Goal: Task Accomplishment & Management: Manage account settings

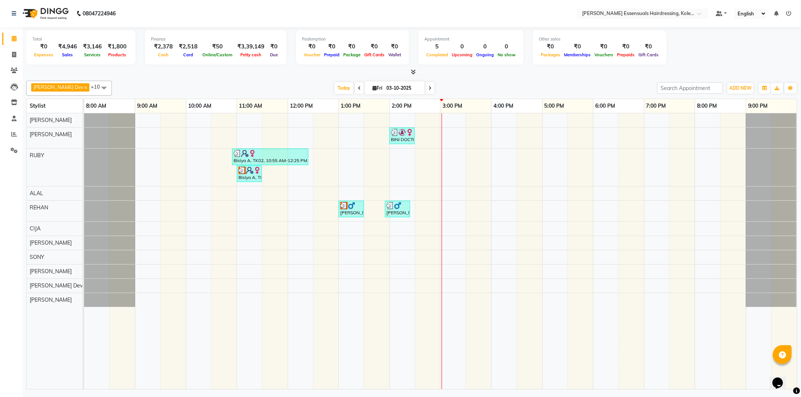
click at [446, 163] on div "BINI DOCTOR, TK04, 02:00 PM-02:30 PM, EYEBROWS THREADING Bisiya A, TK02, 10:55 …" at bounding box center [440, 251] width 713 height 276
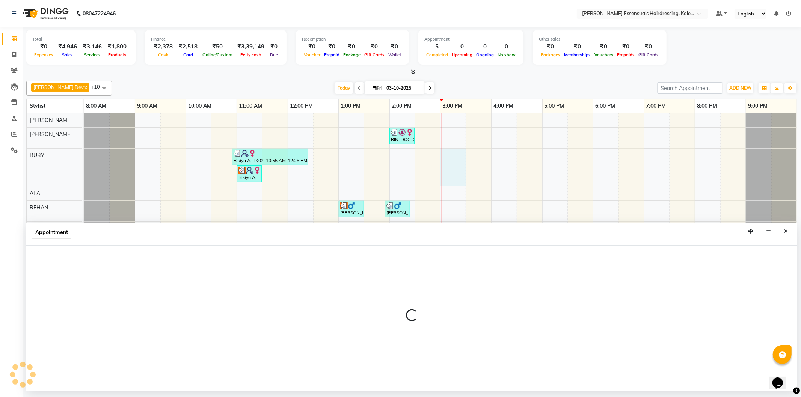
select select "79968"
select select "tentative"
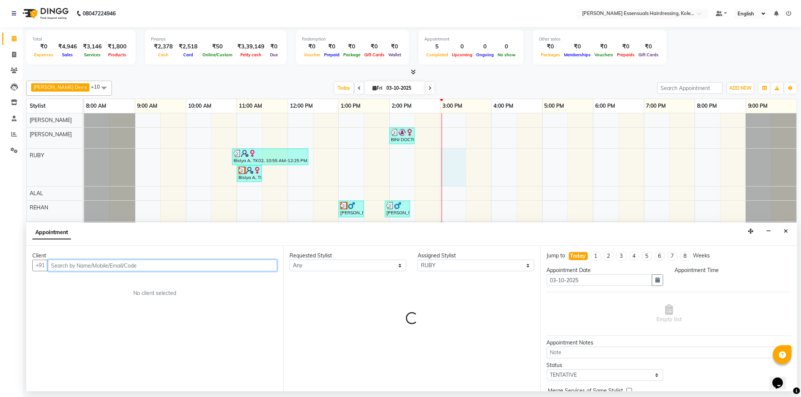
select select "900"
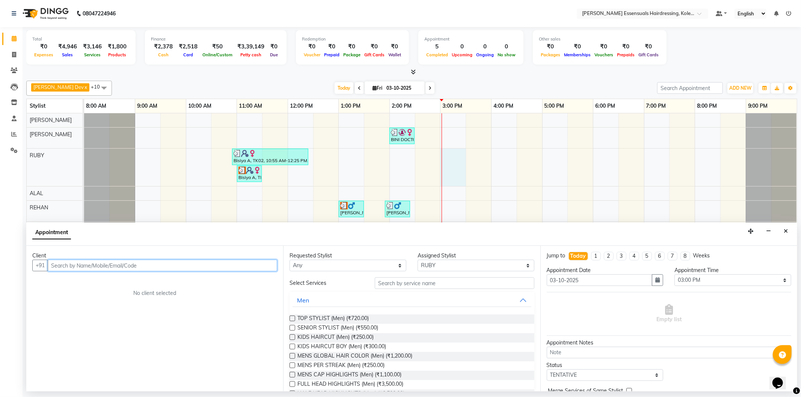
click at [68, 263] on input "text" at bounding box center [163, 266] width 230 height 12
type input "9207923680"
click at [258, 267] on span "Add Client" at bounding box center [261, 265] width 25 height 7
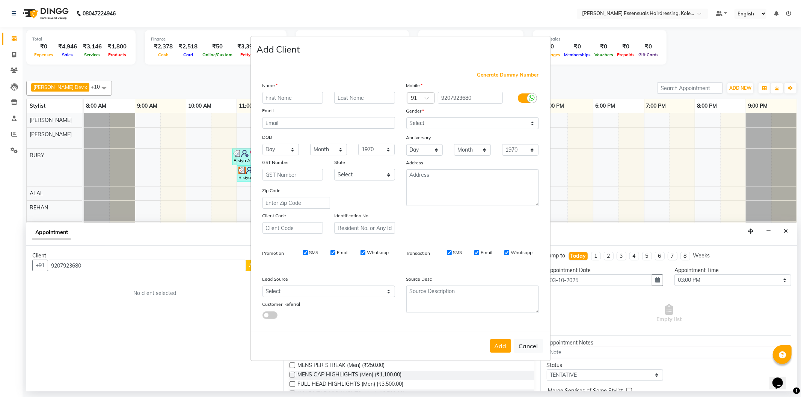
click at [304, 102] on input "text" at bounding box center [293, 98] width 61 height 12
type input "j"
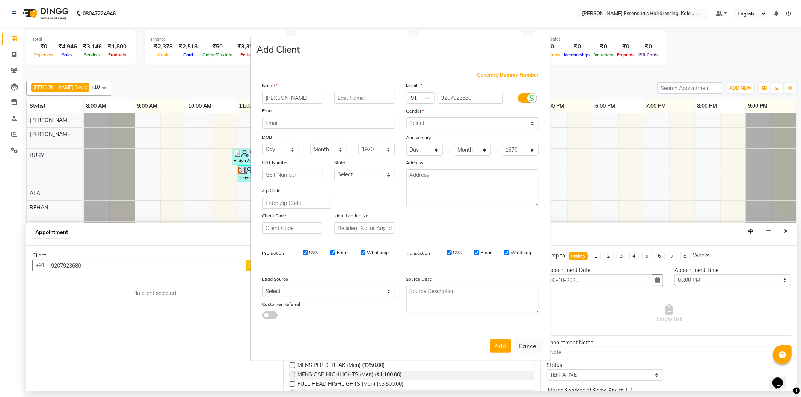
type input "[PERSON_NAME]"
click at [350, 96] on input "text" at bounding box center [364, 98] width 61 height 12
type input "J"
click at [483, 122] on select "Select Male Female Other Prefer Not To Say" at bounding box center [472, 124] width 133 height 12
select select "[DEMOGRAPHIC_DATA]"
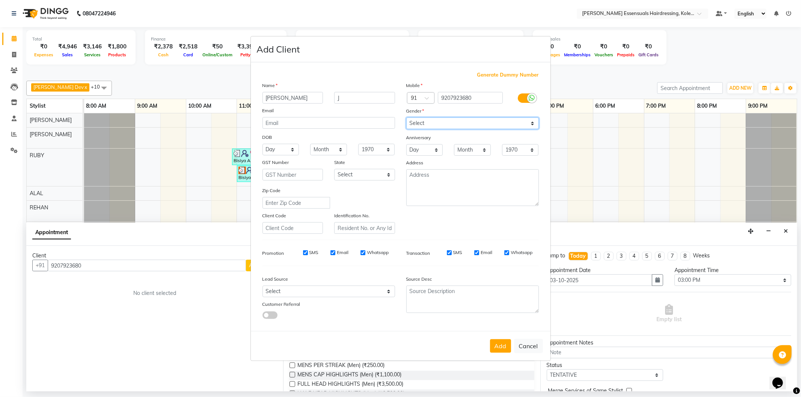
click at [406, 118] on select "Select Male Female Other Prefer Not To Say" at bounding box center [472, 124] width 133 height 12
click at [495, 343] on button "Add" at bounding box center [500, 347] width 21 height 14
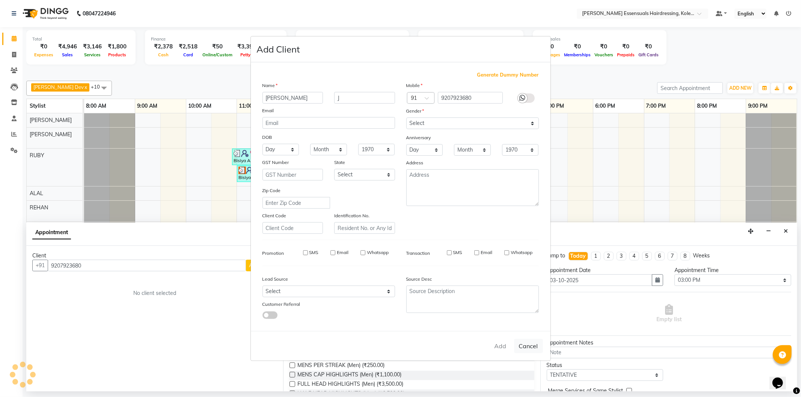
type input "92******80"
select select
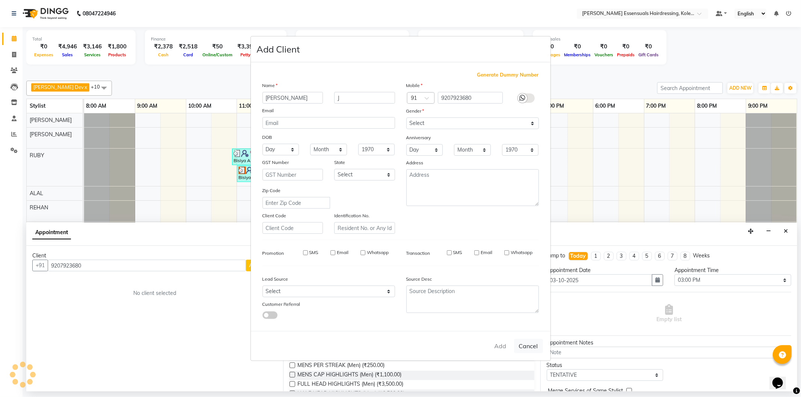
select select
checkbox input "false"
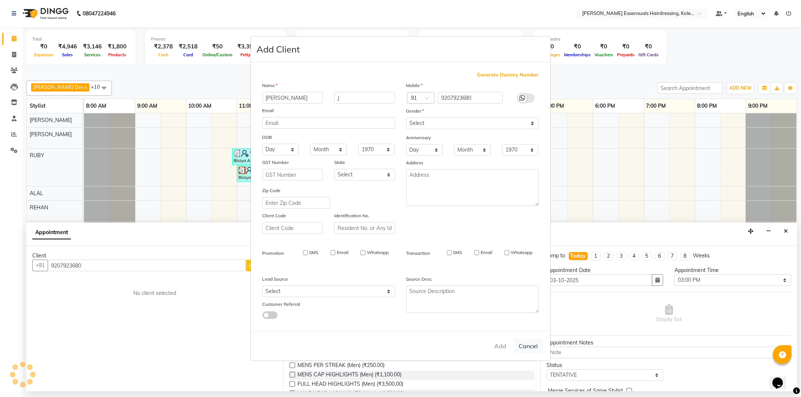
checkbox input "false"
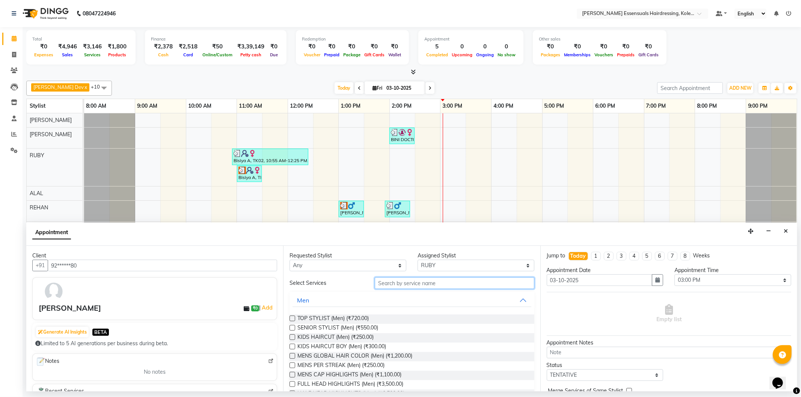
click at [445, 285] on input "text" at bounding box center [454, 284] width 159 height 12
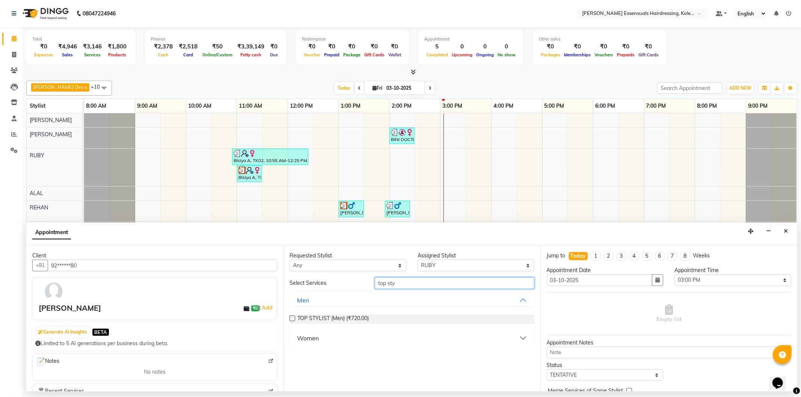
type input "top sty"
click at [314, 337] on div "Women" at bounding box center [308, 338] width 22 height 9
click at [291, 356] on label at bounding box center [293, 357] width 6 height 6
click at [291, 356] on input "checkbox" at bounding box center [292, 357] width 5 height 5
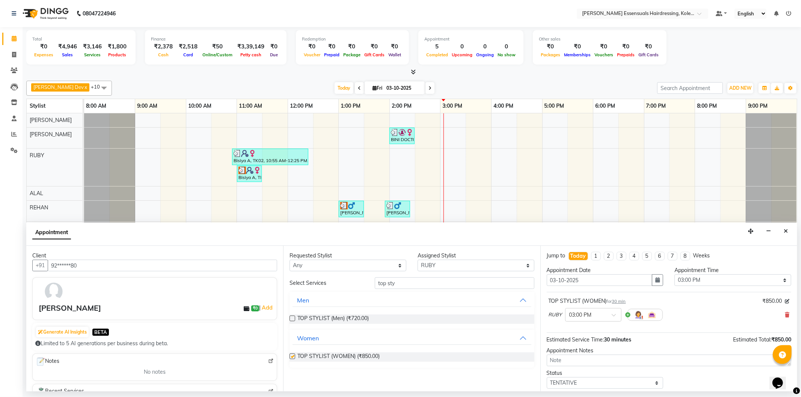
checkbox input "false"
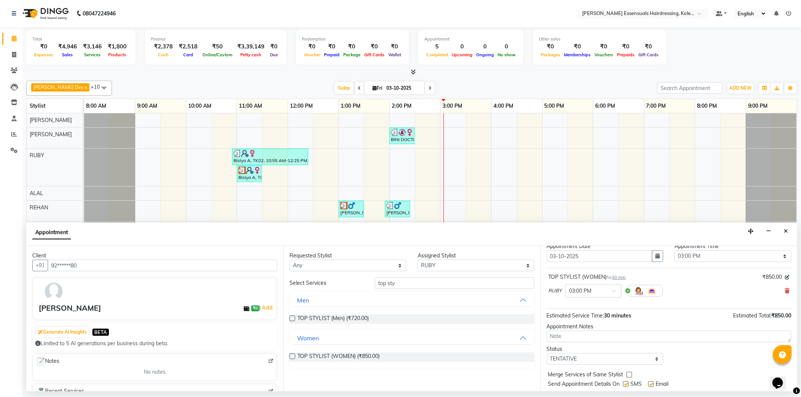
scroll to position [44, 0]
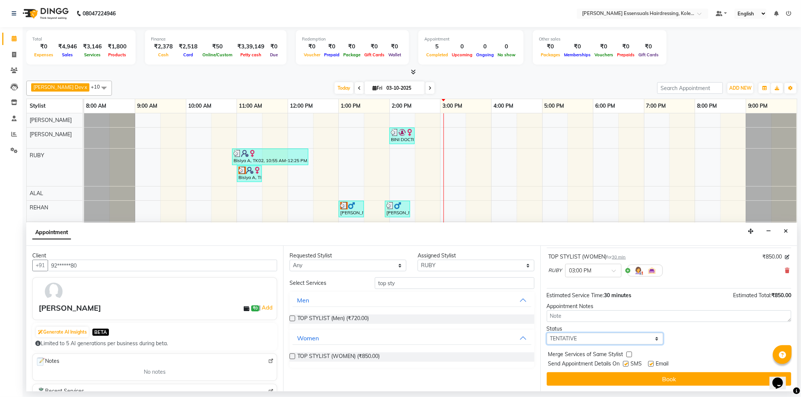
click at [600, 340] on select "Select TENTATIVE CONFIRM CHECK-IN UPCOMING" at bounding box center [605, 339] width 117 height 12
select select "check-in"
click at [547, 333] on select "Select TENTATIVE CONFIRM CHECK-IN UPCOMING" at bounding box center [605, 339] width 117 height 12
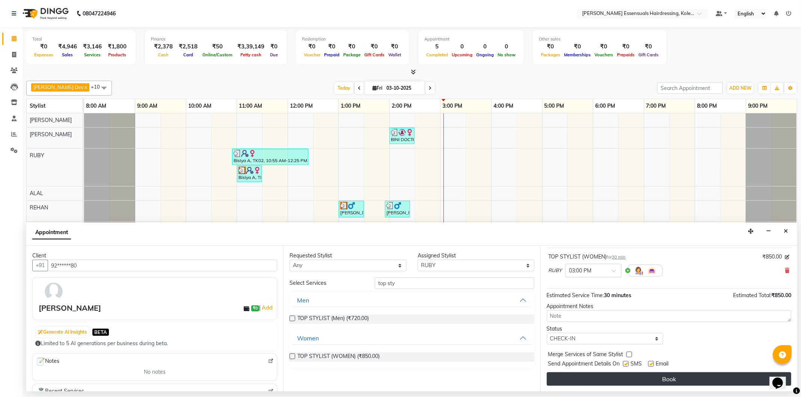
click at [591, 382] on button "Book" at bounding box center [669, 380] width 245 height 14
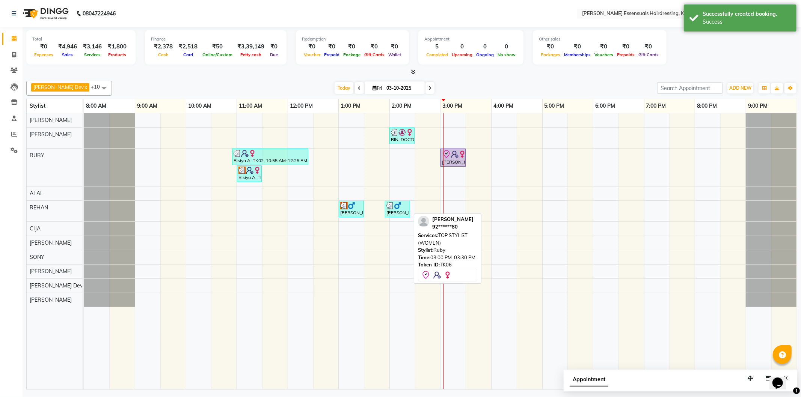
click at [445, 153] on icon at bounding box center [446, 154] width 9 height 9
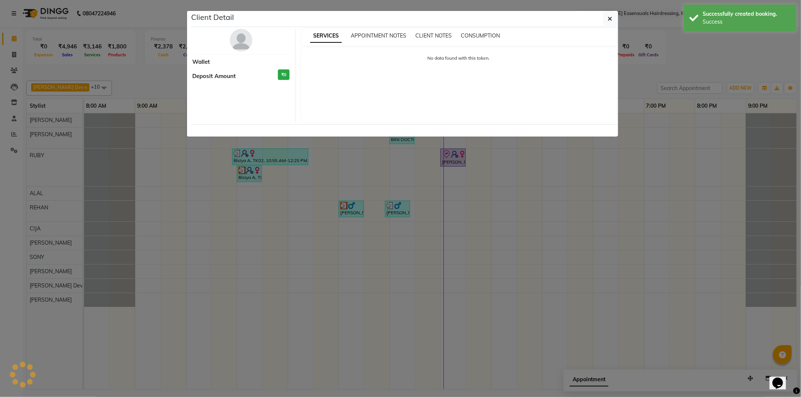
select select "8"
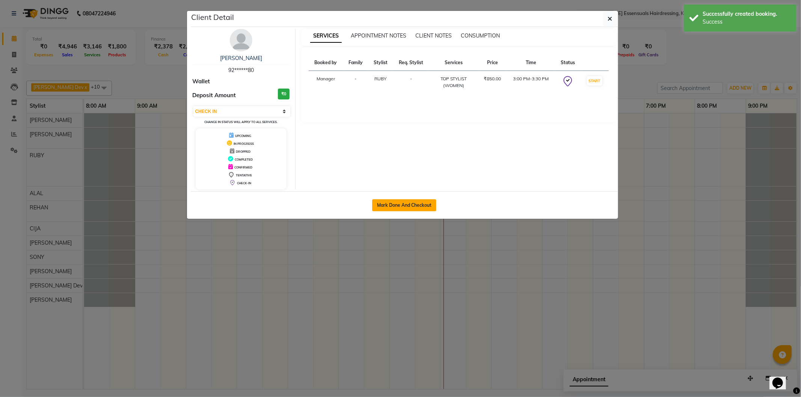
click at [428, 201] on button "Mark Done And Checkout" at bounding box center [404, 205] width 64 height 12
select select "service"
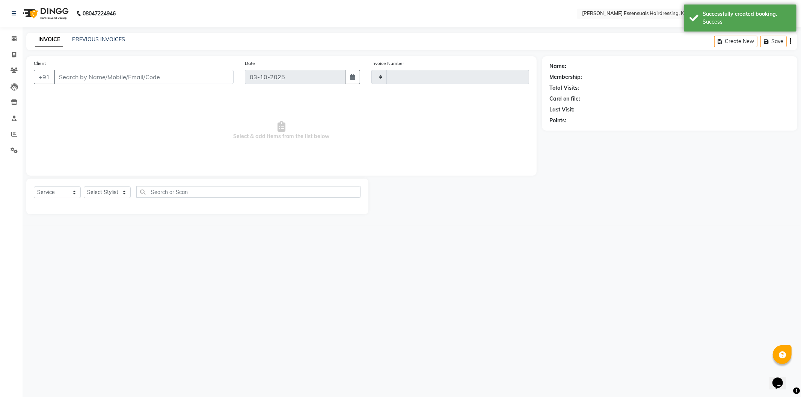
type input "1715"
select select "8281"
type input "92******80"
select select "79968"
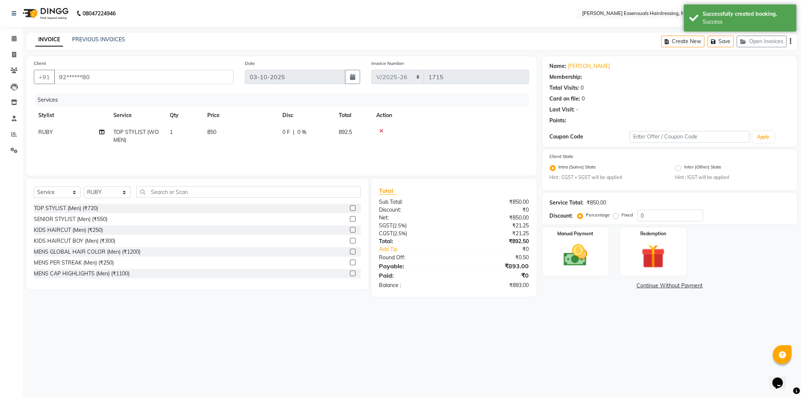
select select "1: Object"
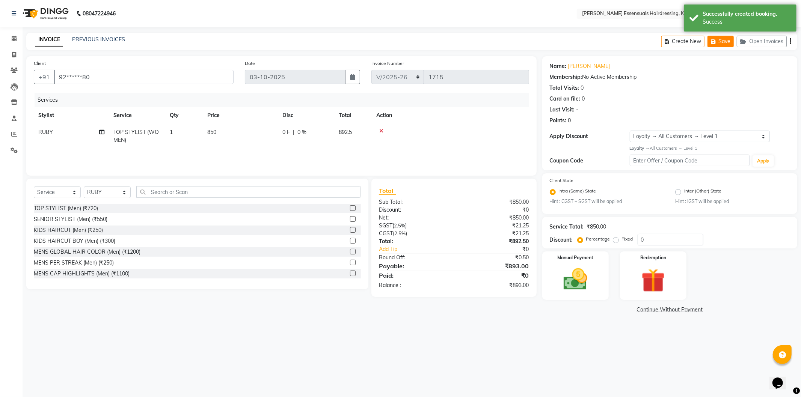
click at [723, 36] on button "Save" at bounding box center [721, 42] width 26 height 12
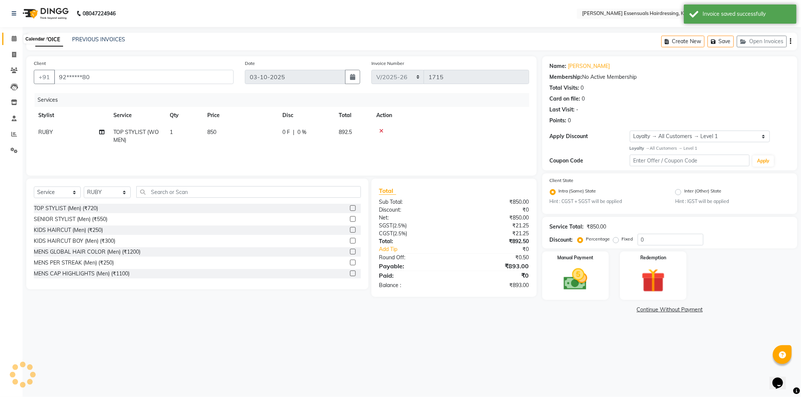
click at [17, 38] on span at bounding box center [14, 39] width 13 height 9
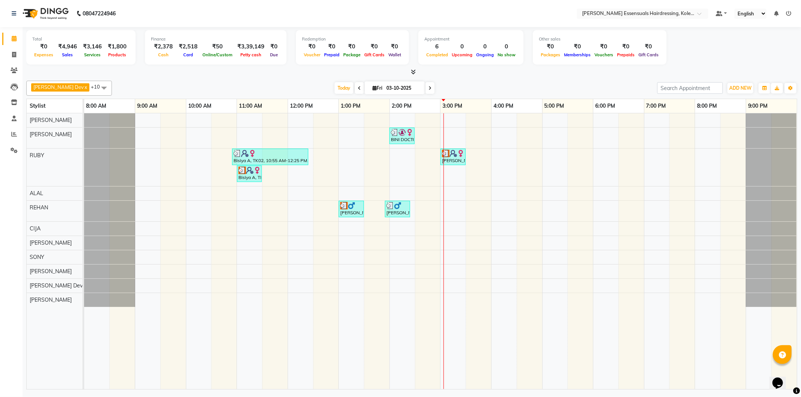
click at [452, 299] on div "BINI DOCTOR, TK04, 02:00 PM-02:30 PM, EYEBROWS THREADING Bisiya A, TK02, 10:55 …" at bounding box center [440, 251] width 713 height 276
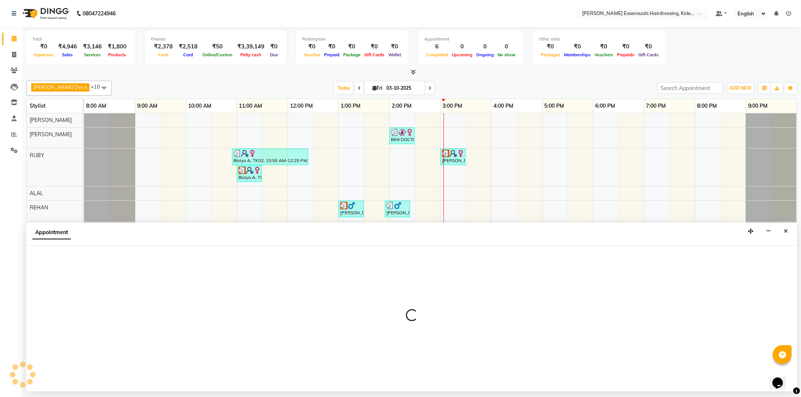
select select "84232"
select select "900"
select select "tentative"
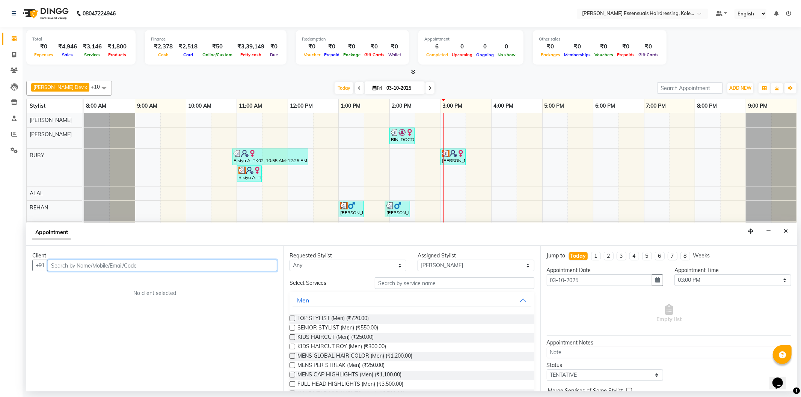
click at [193, 261] on input "text" at bounding box center [163, 266] width 230 height 12
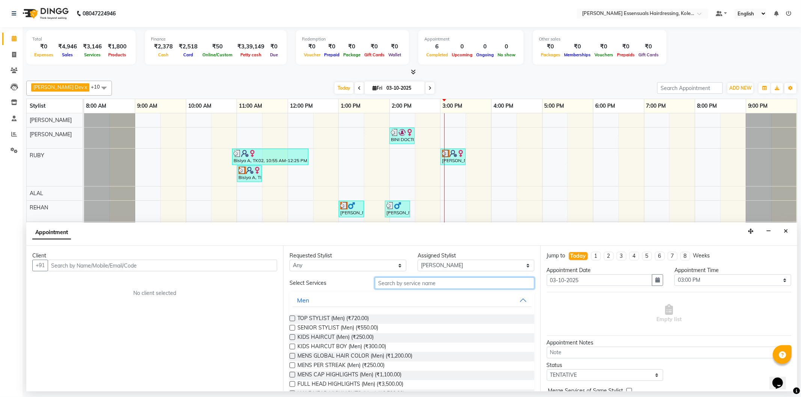
click at [410, 282] on input "text" at bounding box center [454, 284] width 159 height 12
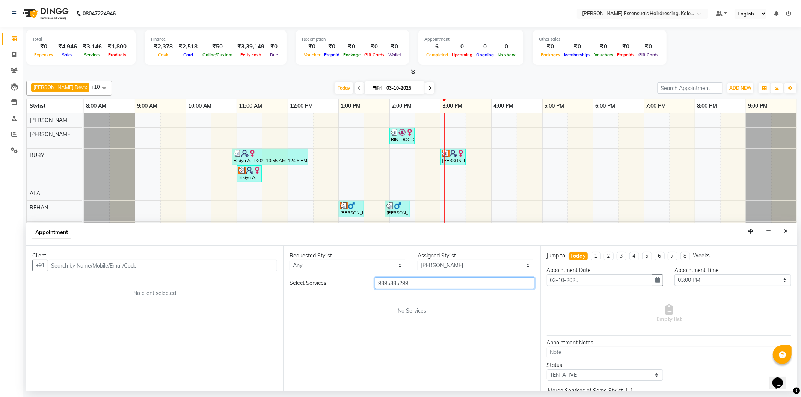
drag, startPoint x: 380, startPoint y: 282, endPoint x: 426, endPoint y: 283, distance: 45.8
click at [426, 283] on input "9895385299" at bounding box center [454, 284] width 159 height 12
drag, startPoint x: 426, startPoint y: 284, endPoint x: 396, endPoint y: 354, distance: 76.9
click at [396, 354] on div "Requested Stylist Any ALAL Anagha Dev ATHIRA BIDHYA CIJA FAIZAN NIREN DARJEE RE…" at bounding box center [411, 319] width 257 height 146
click at [421, 283] on input "9895385299" at bounding box center [454, 284] width 159 height 12
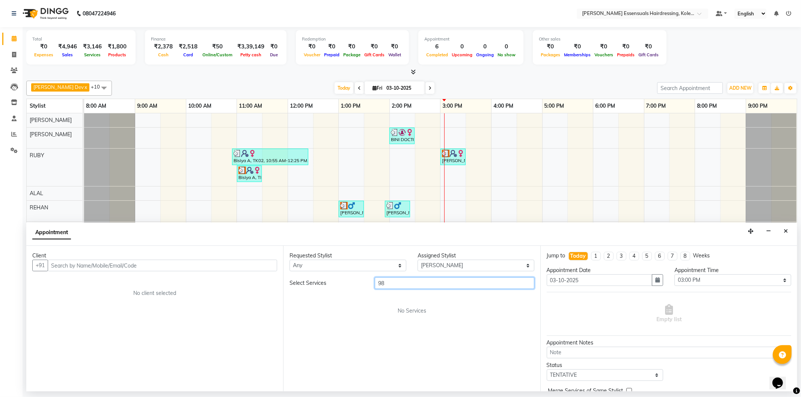
type input "9"
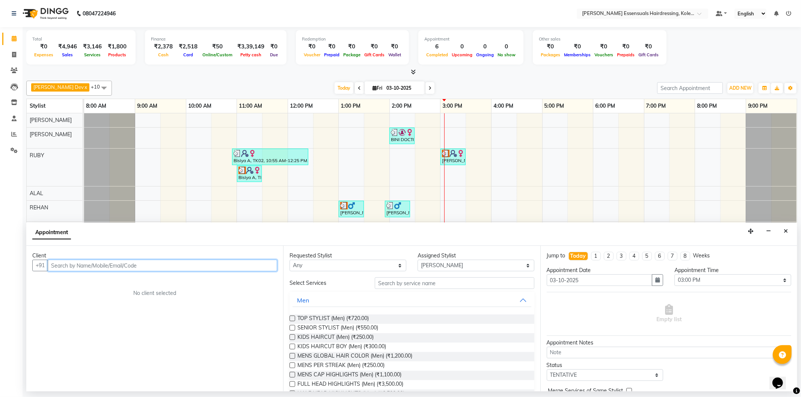
click at [245, 264] on input "text" at bounding box center [163, 266] width 230 height 12
type input "9895385299"
click at [254, 267] on span "Add Client" at bounding box center [261, 265] width 25 height 7
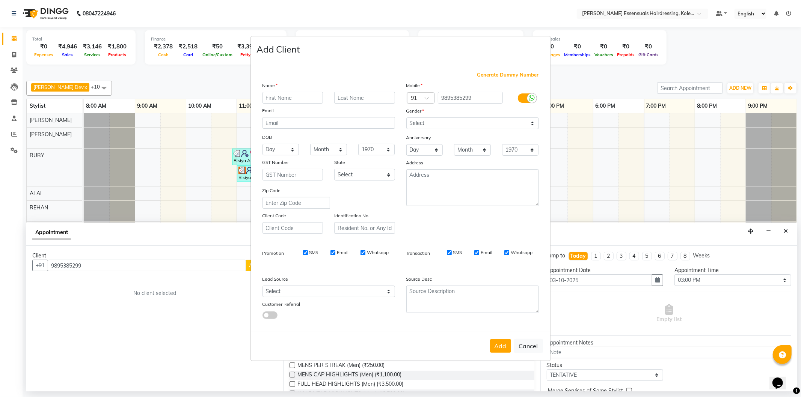
click at [291, 99] on input "text" at bounding box center [293, 98] width 61 height 12
type input "Kingsly"
click at [350, 98] on input "text" at bounding box center [364, 98] width 61 height 12
type input "a"
type input "A"
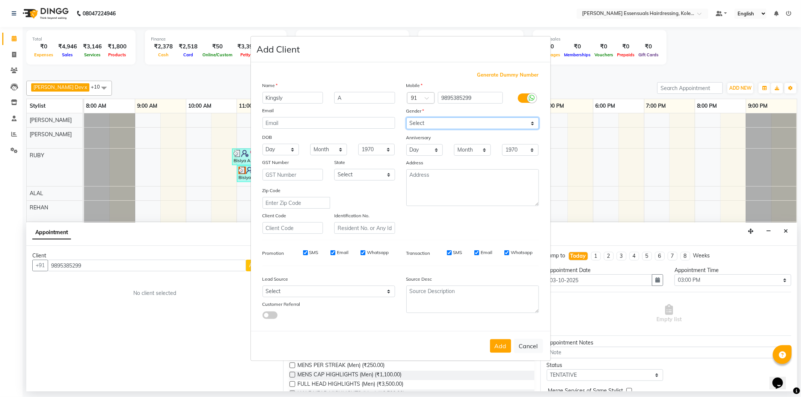
click at [466, 123] on select "Select Male Female Other Prefer Not To Say" at bounding box center [472, 124] width 133 height 12
select select "male"
click at [406, 118] on select "Select Male Female Other Prefer Not To Say" at bounding box center [472, 124] width 133 height 12
click at [499, 344] on button "Add" at bounding box center [500, 347] width 21 height 14
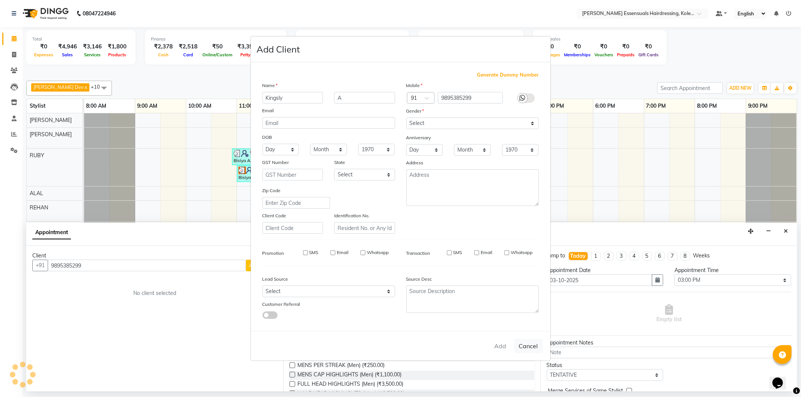
type input "98******99"
select select
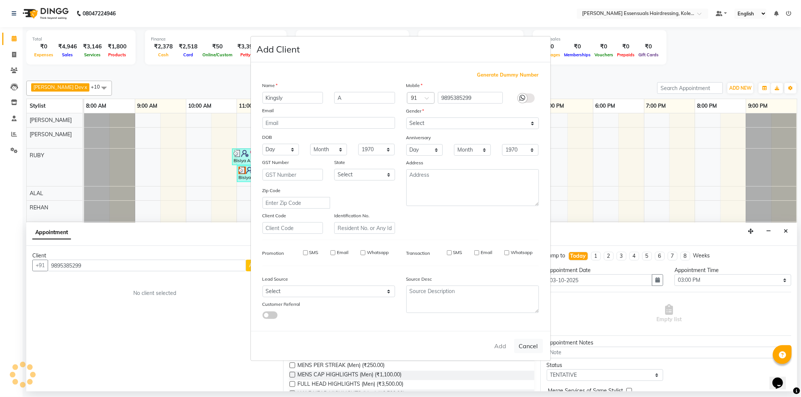
select select
checkbox input "false"
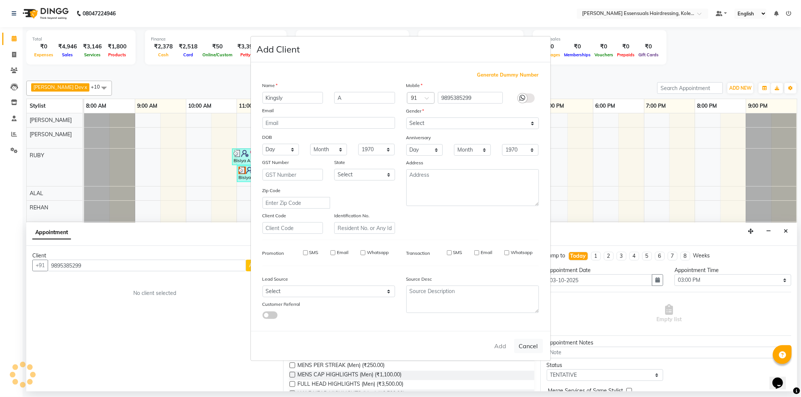
checkbox input "false"
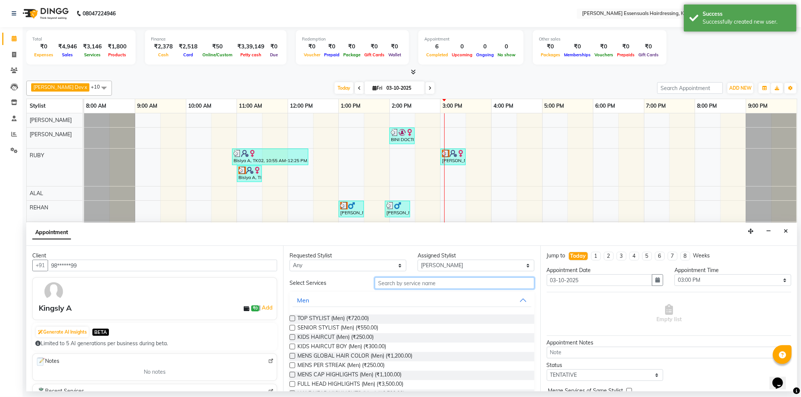
click at [461, 280] on input "text" at bounding box center [454, 284] width 159 height 12
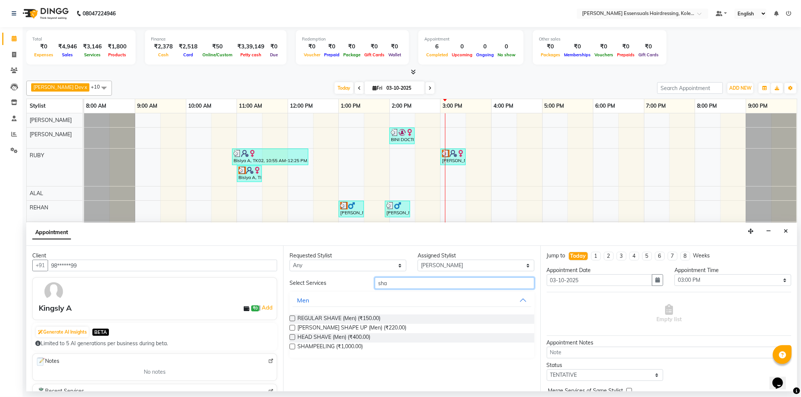
type input "sha"
click at [291, 328] on label at bounding box center [293, 328] width 6 height 6
click at [291, 328] on input "checkbox" at bounding box center [292, 328] width 5 height 5
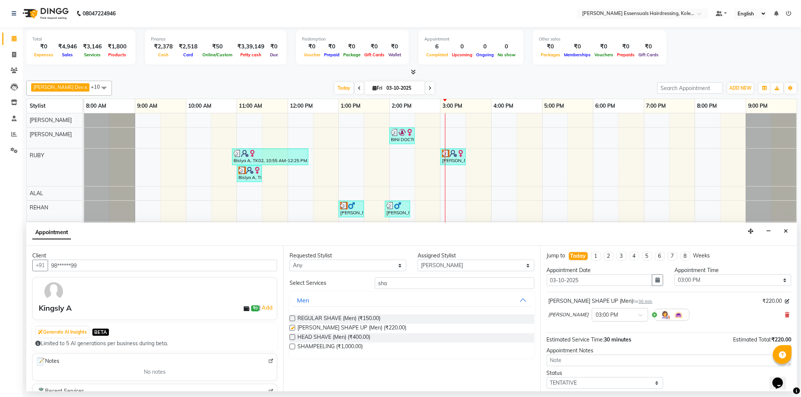
checkbox input "false"
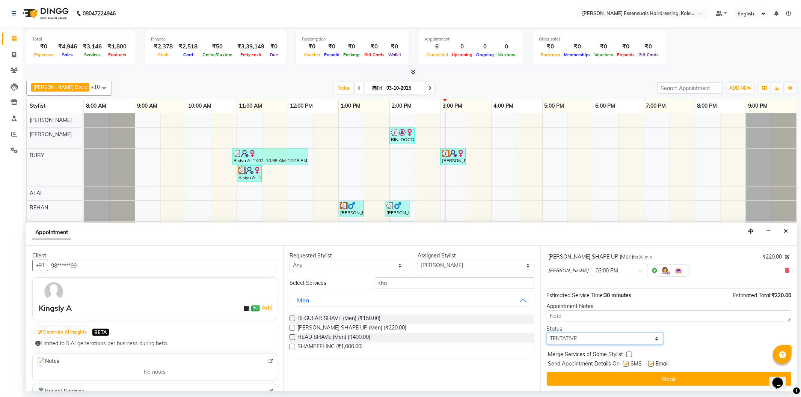
click at [630, 340] on select "Select TENTATIVE CONFIRM CHECK-IN UPCOMING" at bounding box center [605, 339] width 117 height 12
select select "check-in"
click at [547, 333] on select "Select TENTATIVE CONFIRM CHECK-IN UPCOMING" at bounding box center [605, 339] width 117 height 12
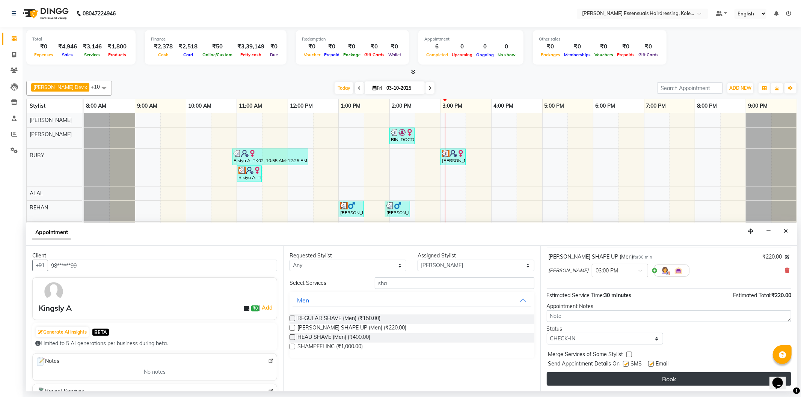
click at [627, 376] on button "Book" at bounding box center [669, 380] width 245 height 14
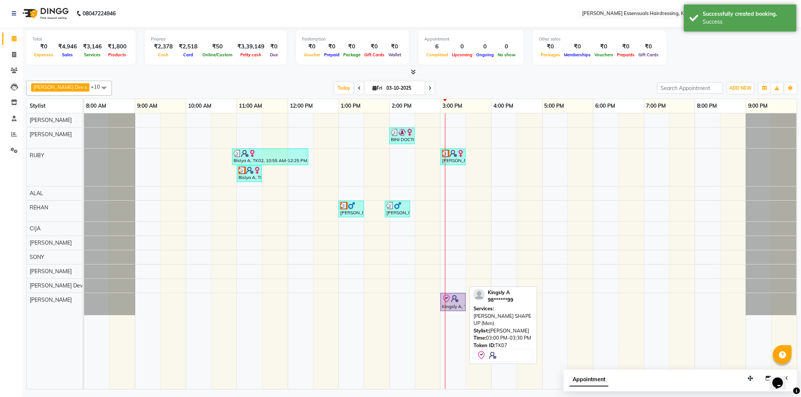
click at [452, 304] on div "Kingsly A, TK07, 03:00 PM-03:30 PM, BEARD SHAPE UP (Men)" at bounding box center [453, 302] width 24 height 16
select select "8"
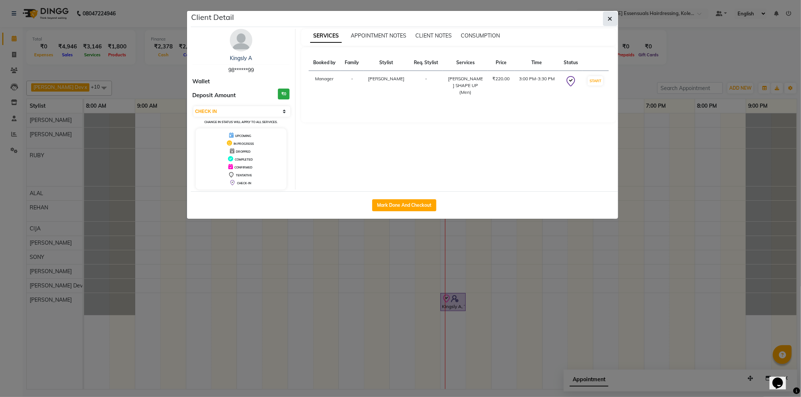
click at [613, 15] on button "button" at bounding box center [610, 19] width 14 height 14
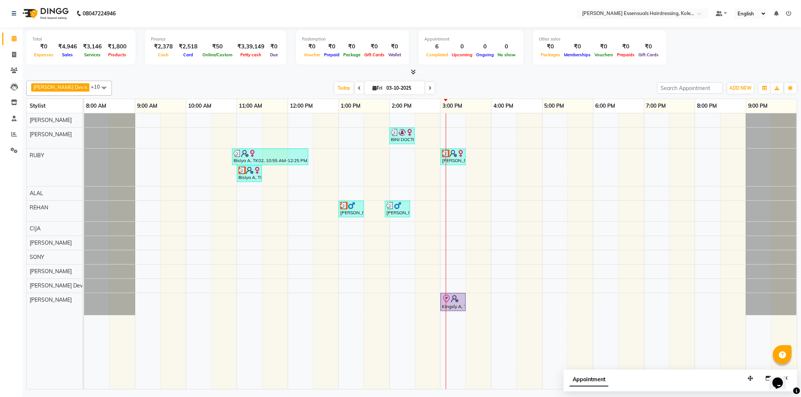
click at [460, 309] on div "Kingsly A, TK07, 03:00 PM-03:30 PM, BEARD SHAPE UP (Men)" at bounding box center [453, 302] width 24 height 16
select select "8"
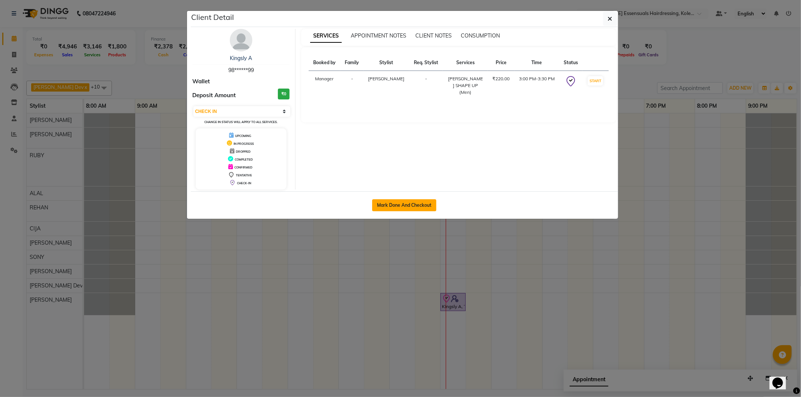
click at [415, 204] on button "Mark Done And Checkout" at bounding box center [404, 205] width 64 height 12
select select "service"
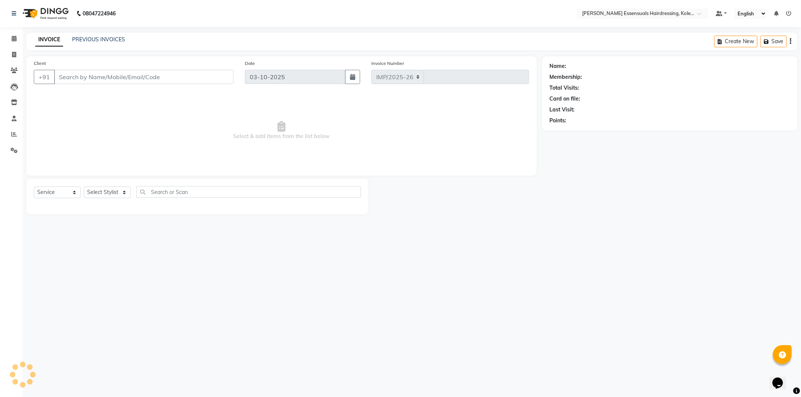
select select "8281"
type input "1715"
type input "98******99"
select select "84232"
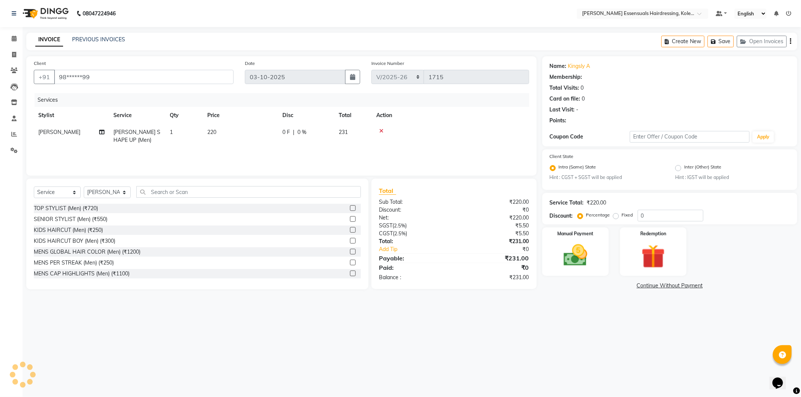
select select "1: Object"
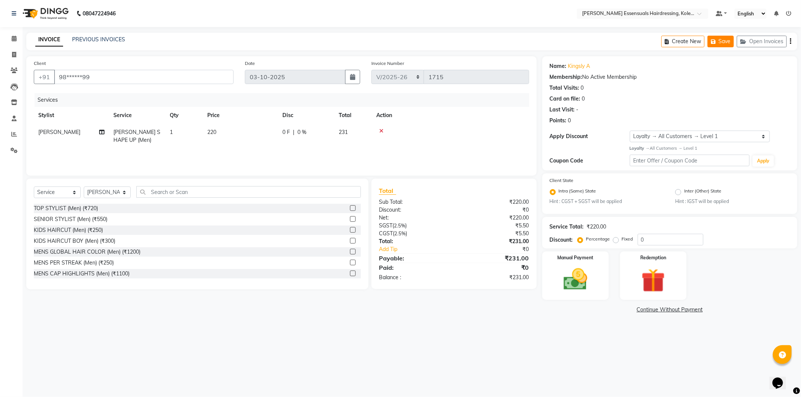
click at [726, 44] on button "Save" at bounding box center [721, 42] width 26 height 12
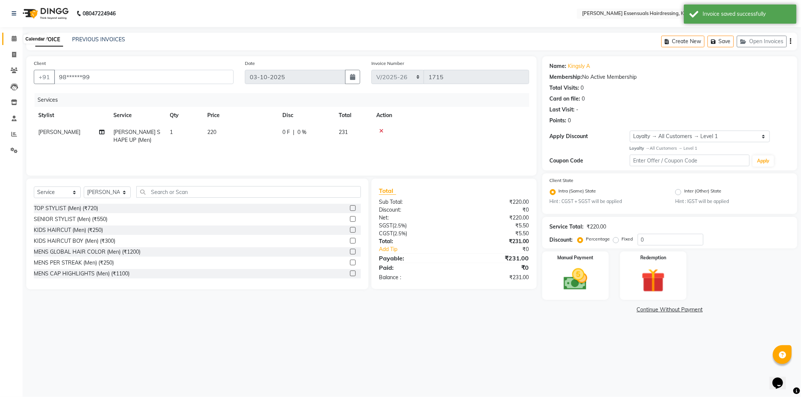
click at [13, 40] on icon at bounding box center [14, 39] width 5 height 6
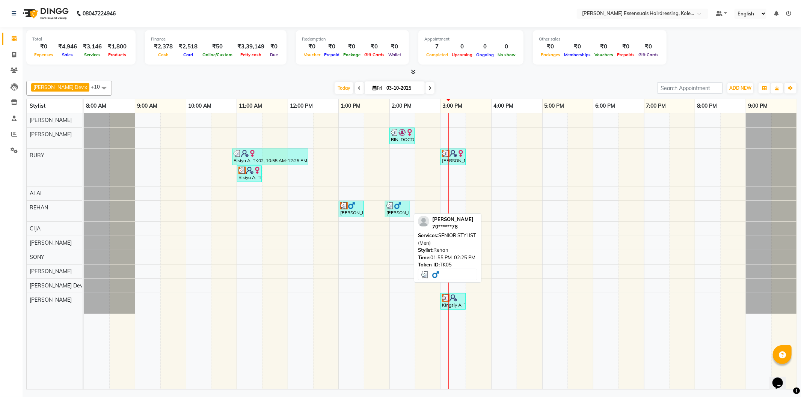
click at [388, 208] on img at bounding box center [391, 206] width 8 height 8
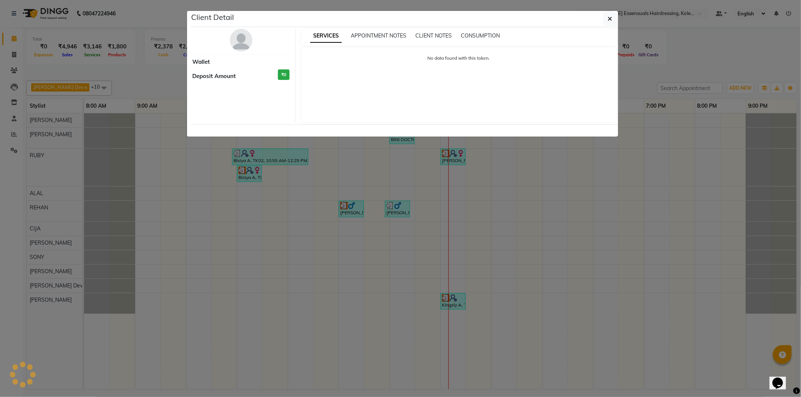
select select "3"
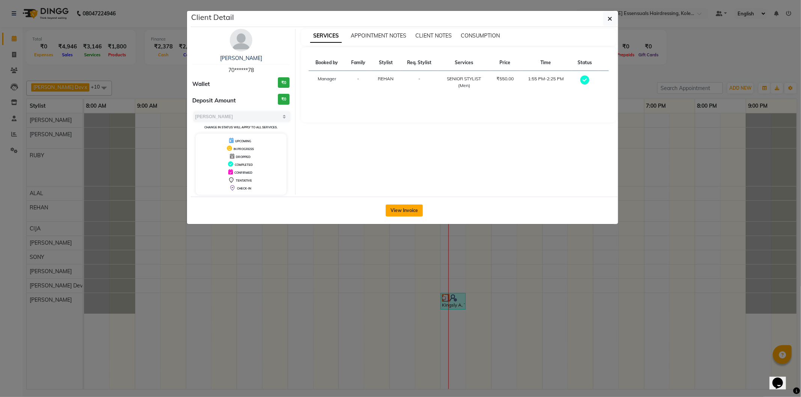
click at [422, 210] on button "View Invoice" at bounding box center [404, 211] width 37 height 12
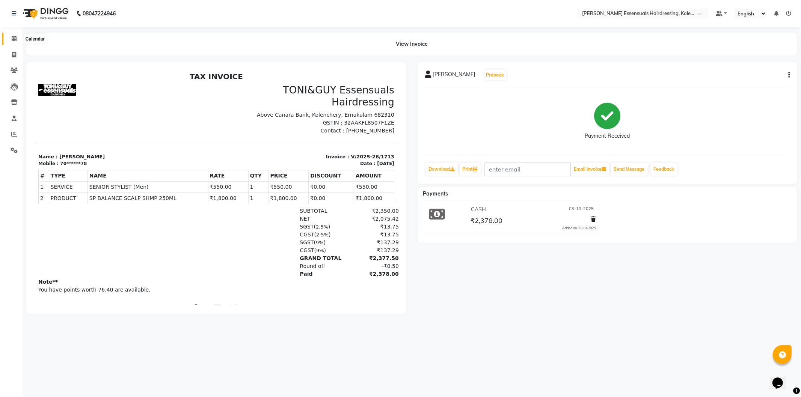
click at [16, 35] on span at bounding box center [14, 39] width 13 height 9
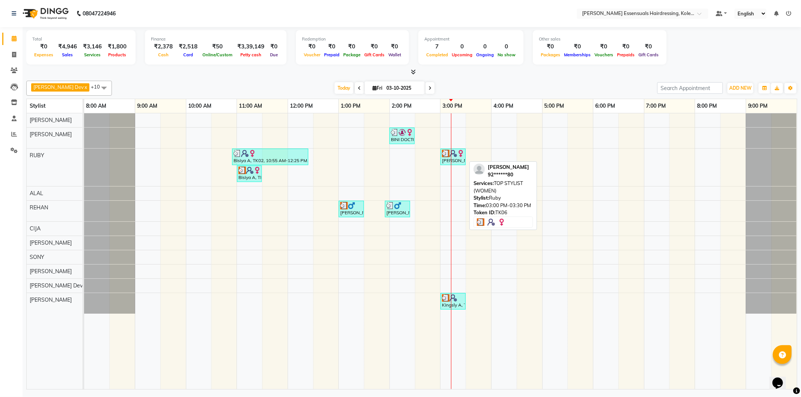
click at [452, 159] on div "Jimi J, TK06, 03:00 PM-03:30 PM, TOP STYLIST (WOMEN)" at bounding box center [453, 157] width 24 height 14
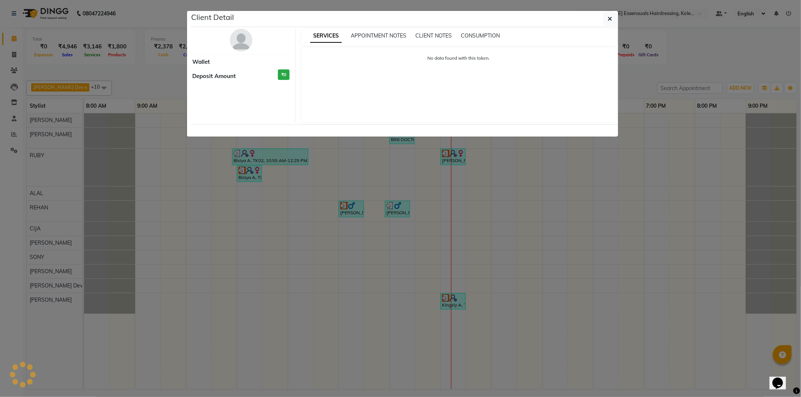
select select "3"
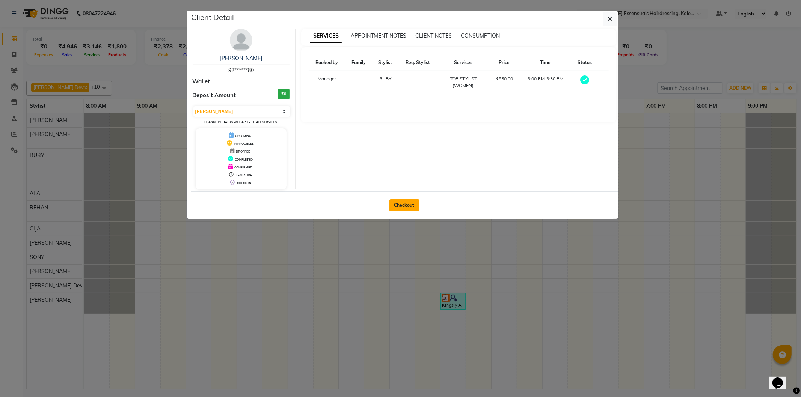
click at [396, 210] on button "Checkout" at bounding box center [405, 205] width 30 height 12
select select "service"
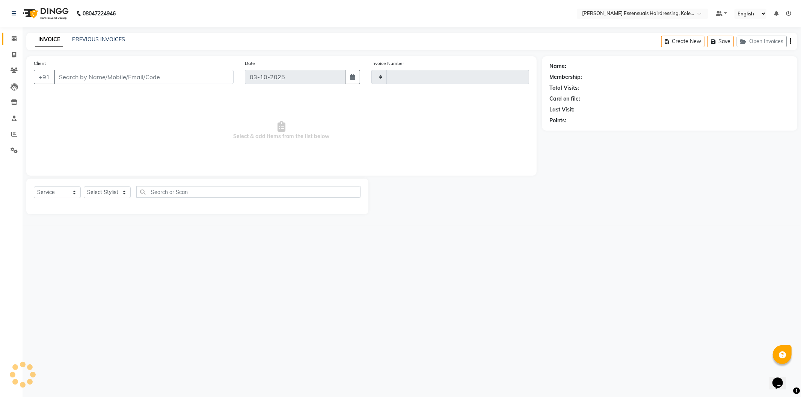
type input "1715"
select select "8281"
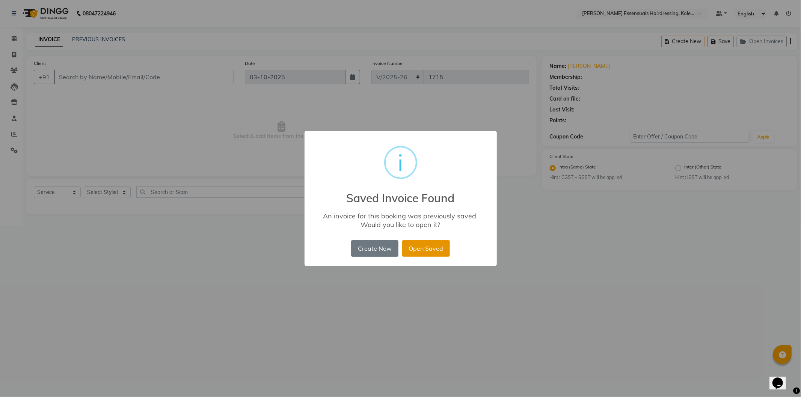
click at [416, 241] on button "Open Saved" at bounding box center [426, 248] width 48 height 17
type input "92******80"
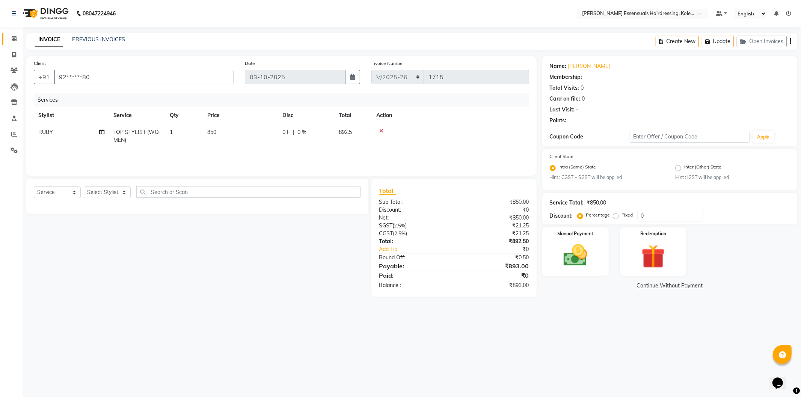
select select "1: Object"
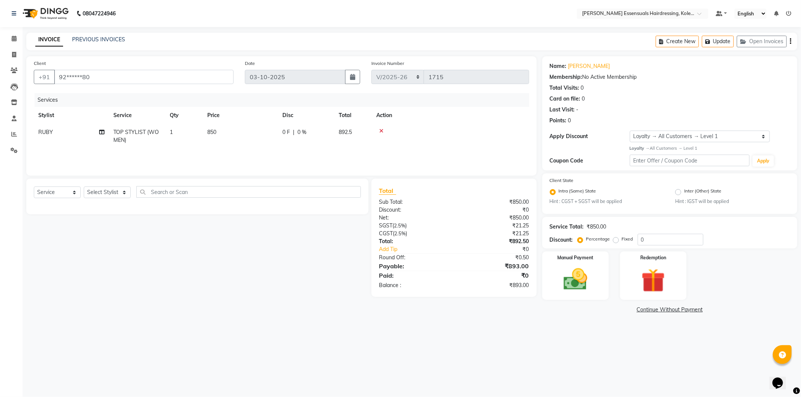
click at [50, 129] on span "RUBY" at bounding box center [45, 132] width 15 height 7
select select "79968"
click at [86, 136] on select "Admin ALAL Anagha Dev ATHIRA BIDHYA Bindya Accountant CIJA FAIZAN Manager NIREN…" at bounding box center [71, 134] width 66 height 12
select select "79967"
click at [711, 42] on icon "button" at bounding box center [709, 41] width 8 height 5
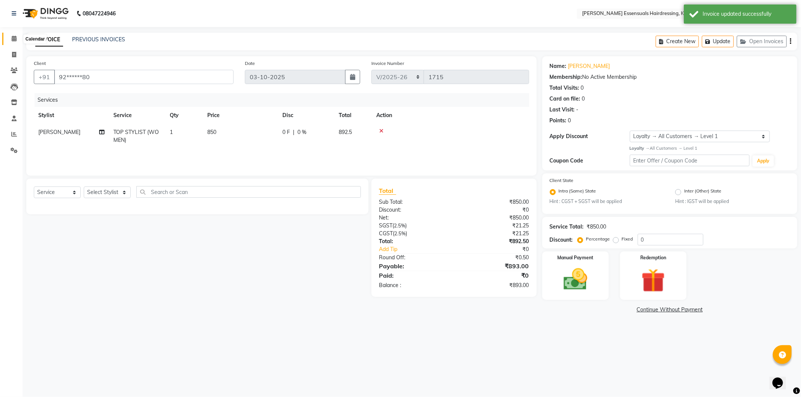
click at [17, 39] on span at bounding box center [14, 39] width 13 height 9
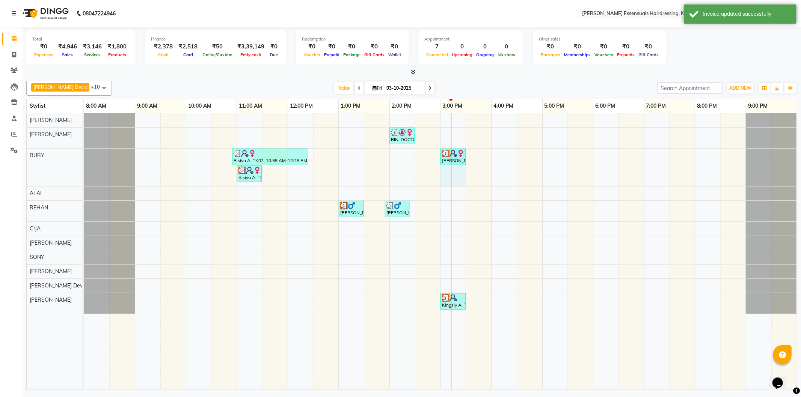
click at [451, 159] on div at bounding box center [451, 251] width 0 height 276
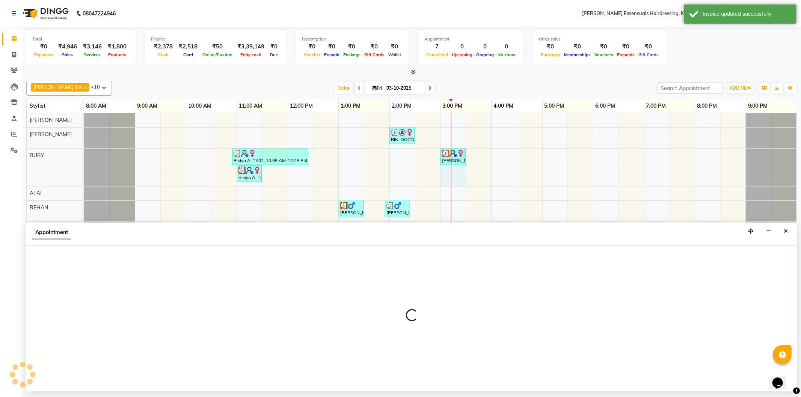
select select "79968"
select select "900"
select select "tentative"
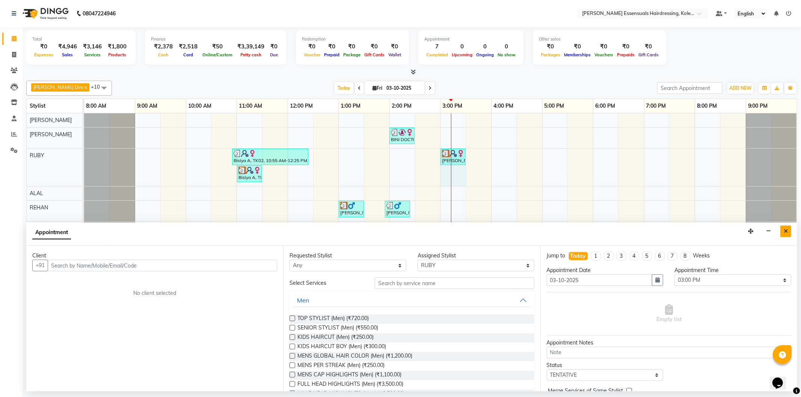
click at [782, 231] on button "Close" at bounding box center [786, 232] width 11 height 12
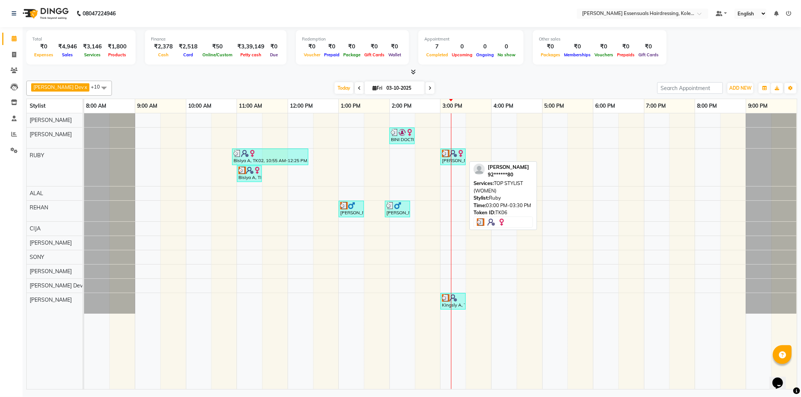
click at [453, 155] on img at bounding box center [454, 154] width 8 height 8
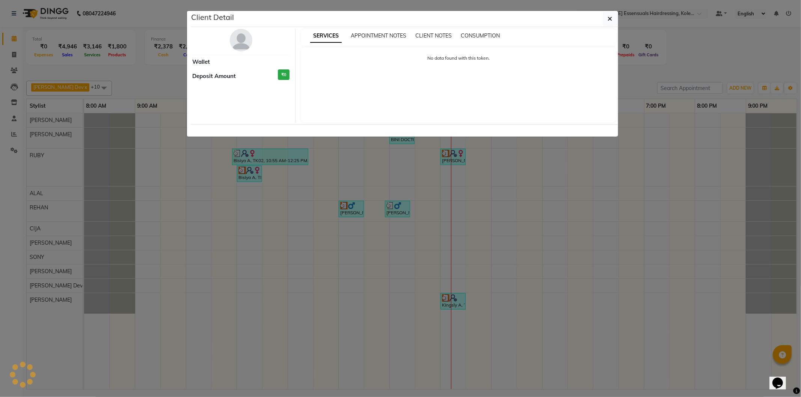
select select "3"
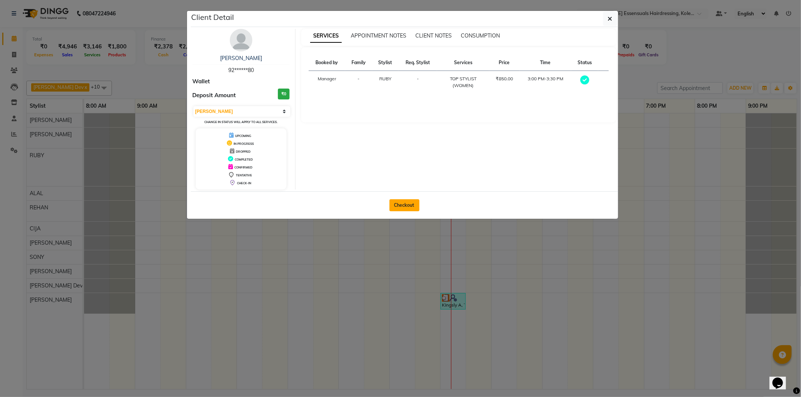
click at [403, 201] on button "Checkout" at bounding box center [405, 205] width 30 height 12
select select "service"
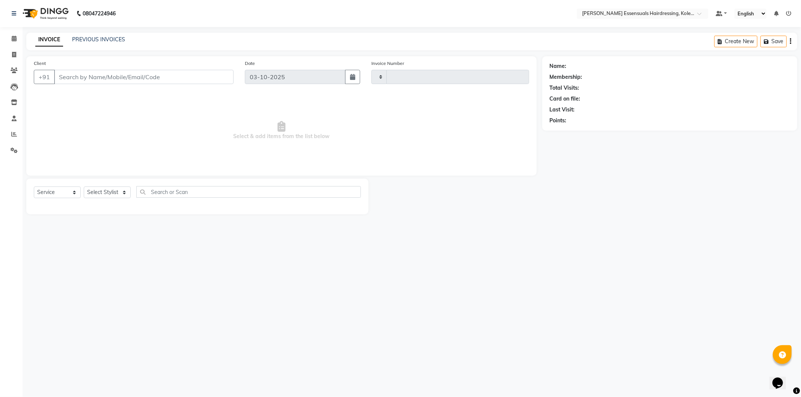
type input "1715"
select select "8281"
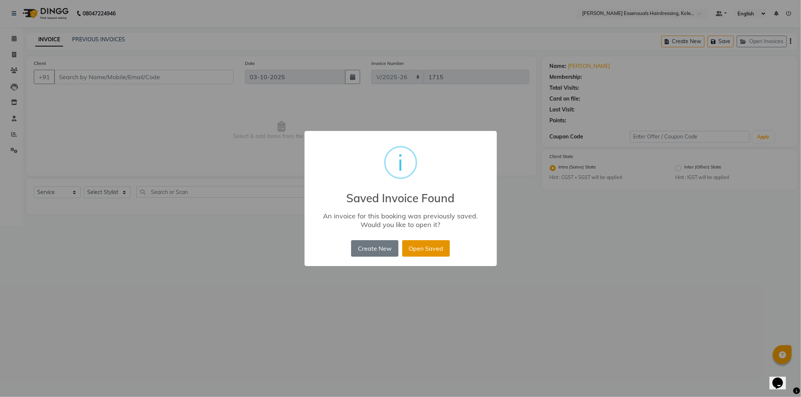
click at [435, 246] on button "Open Saved" at bounding box center [426, 248] width 48 height 17
type input "92******80"
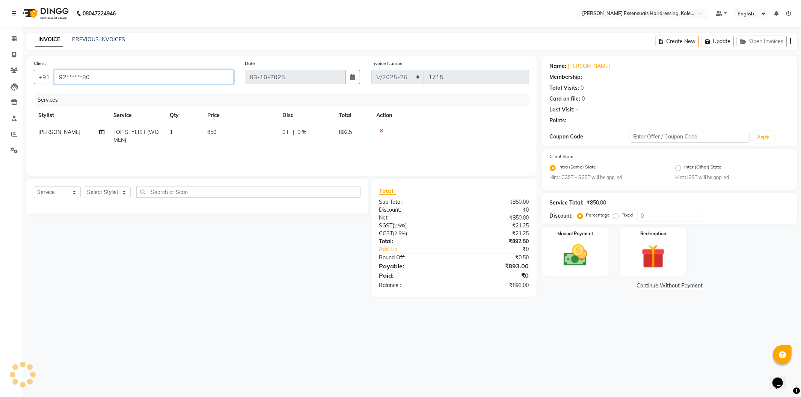
select select "1: Object"
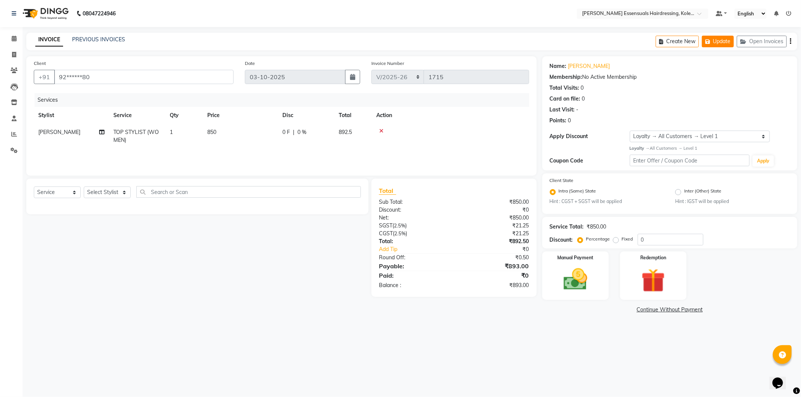
click at [720, 39] on button "Update" at bounding box center [718, 42] width 32 height 12
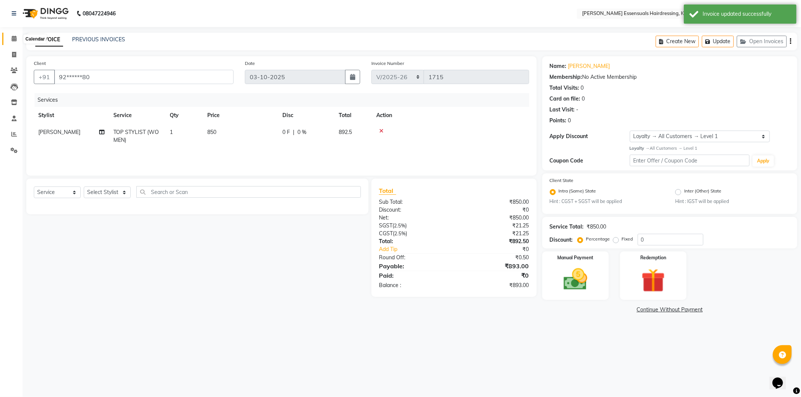
click at [18, 40] on span at bounding box center [14, 39] width 13 height 9
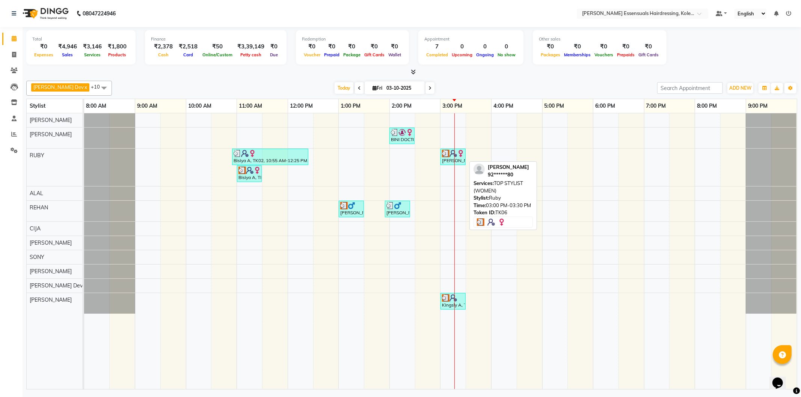
click at [458, 153] on img at bounding box center [461, 154] width 8 height 8
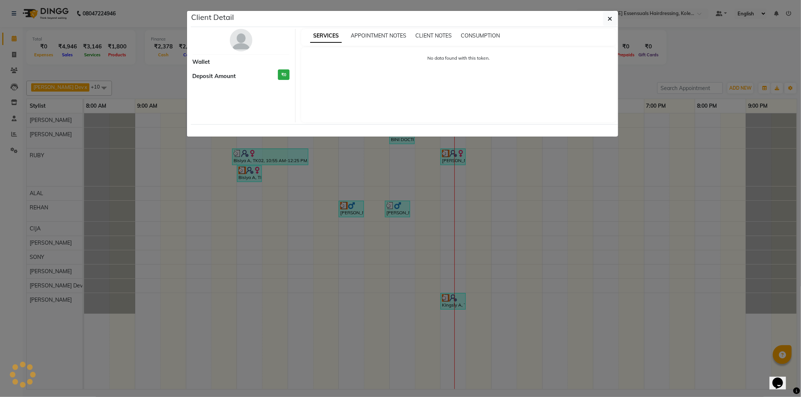
select select "3"
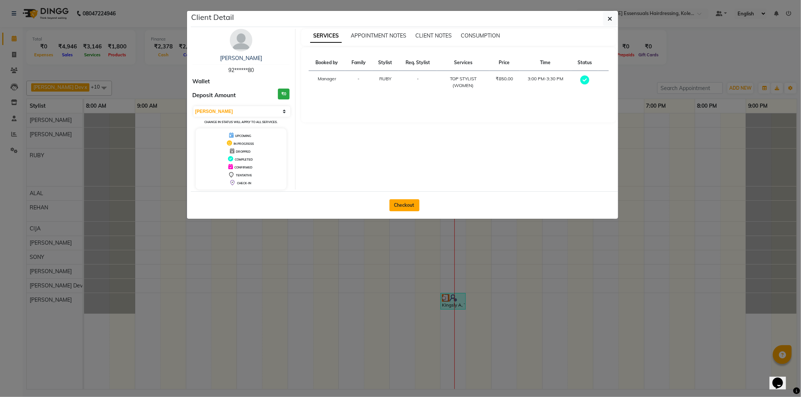
click at [411, 204] on button "Checkout" at bounding box center [405, 205] width 30 height 12
select select "service"
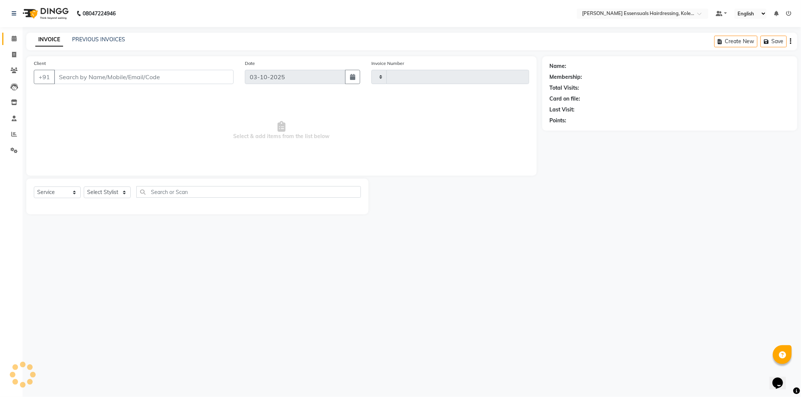
type input "1715"
select select "8281"
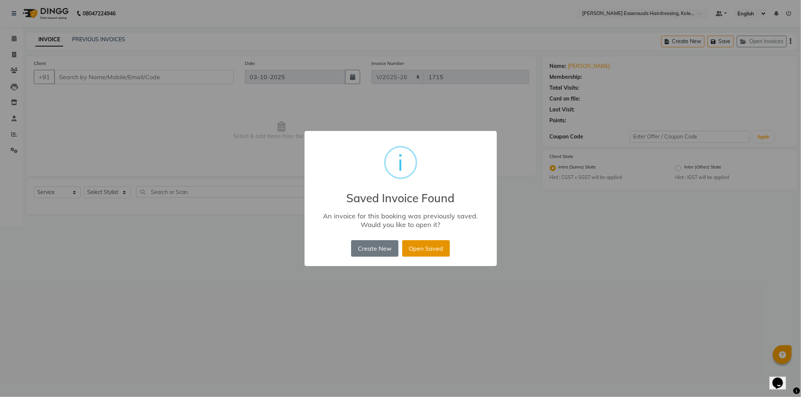
click at [410, 242] on button "Open Saved" at bounding box center [426, 248] width 48 height 17
type input "92******80"
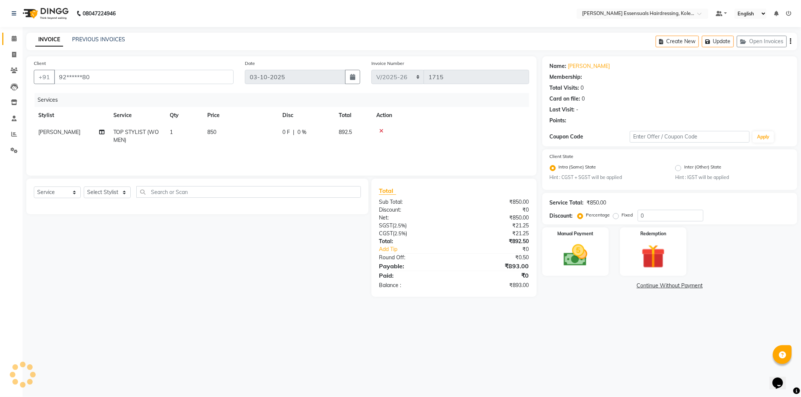
select select "1: Object"
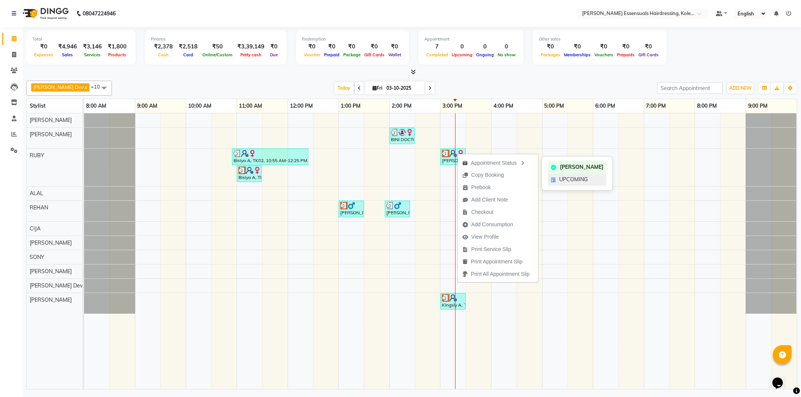
click at [567, 183] on span "UPCOMING" at bounding box center [573, 180] width 29 height 8
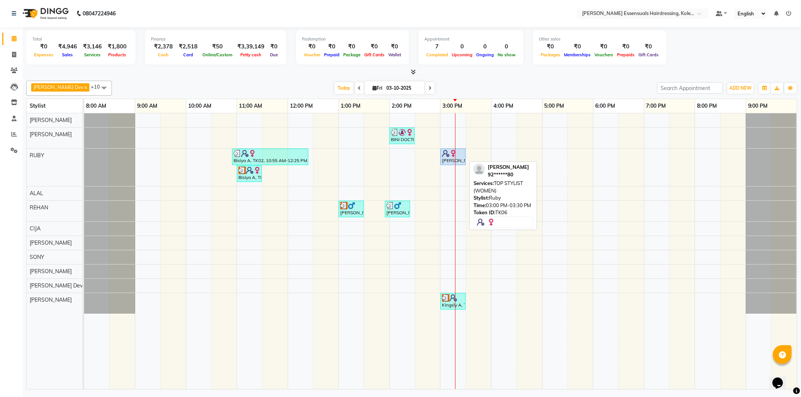
click at [452, 156] on img at bounding box center [454, 154] width 8 height 8
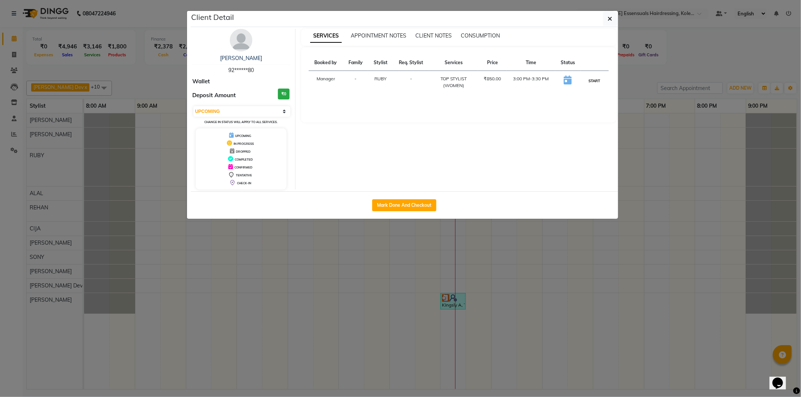
click at [590, 77] on button "START" at bounding box center [594, 80] width 15 height 9
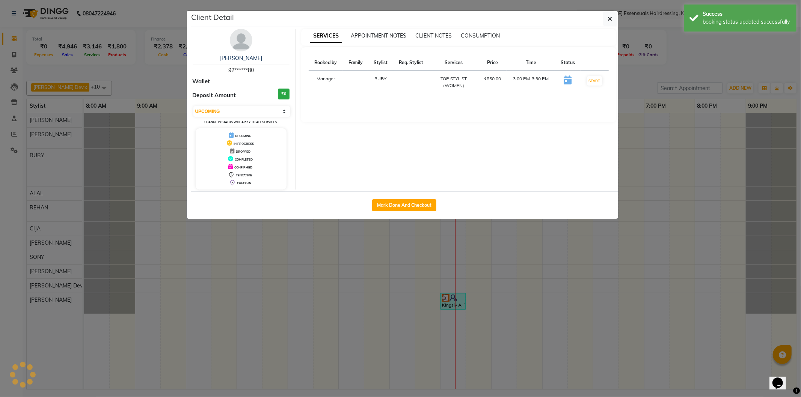
select select "1"
click at [613, 17] on button "button" at bounding box center [610, 19] width 14 height 14
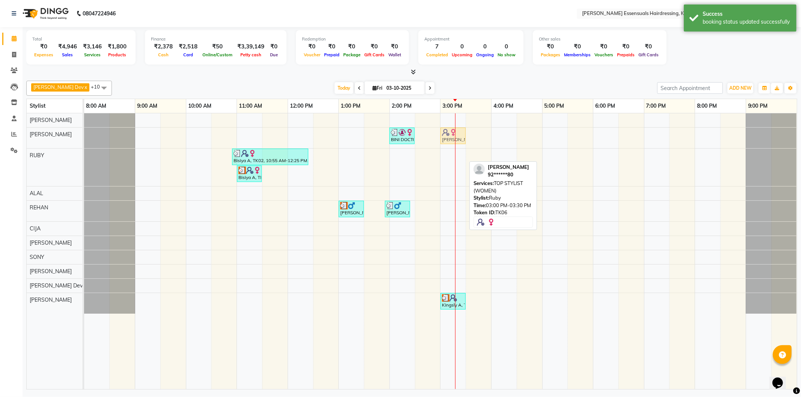
drag, startPoint x: 450, startPoint y: 156, endPoint x: 450, endPoint y: 145, distance: 10.9
click at [450, 140] on tbody "BINI DOCTOR, TK04, 02:00 PM-02:30 PM, EYEBROWS THREADING Jimi J, TK06, 03:00 PM…" at bounding box center [440, 213] width 713 height 201
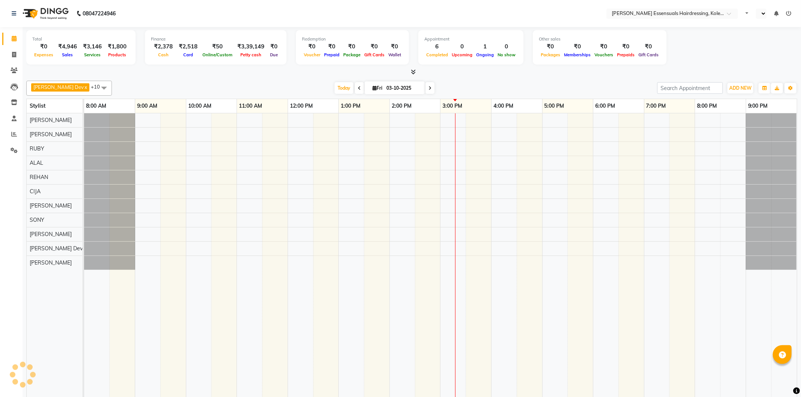
select select "en"
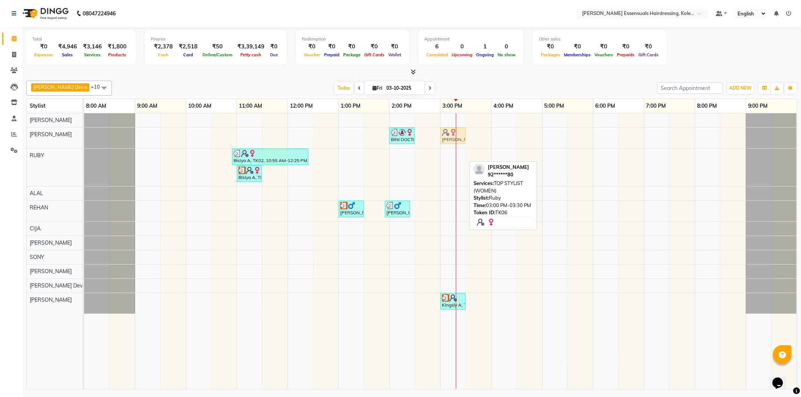
drag, startPoint x: 453, startPoint y: 158, endPoint x: 448, endPoint y: 145, distance: 13.9
click at [450, 138] on tbody "BINI DOCTOR, TK04, 02:00 PM-02:30 PM, EYEBROWS THREADING Jimi J, TK06, 03:00 PM…" at bounding box center [440, 213] width 713 height 201
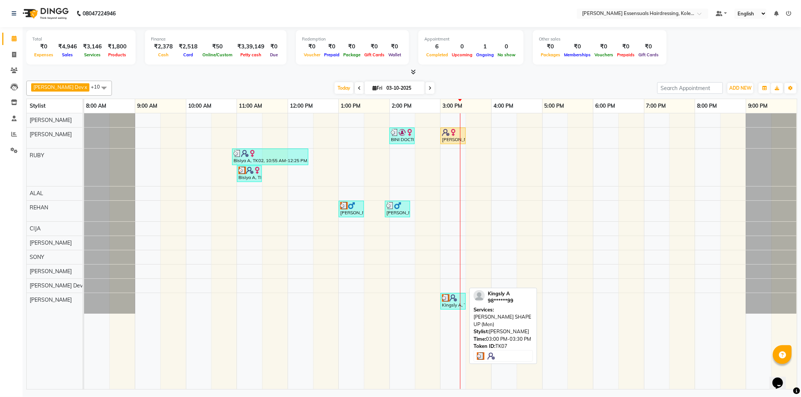
click at [457, 306] on div "Kingsly A, TK07, 03:00 PM-03:30 PM, BEARD SHAPE UP (Men)" at bounding box center [453, 301] width 24 height 14
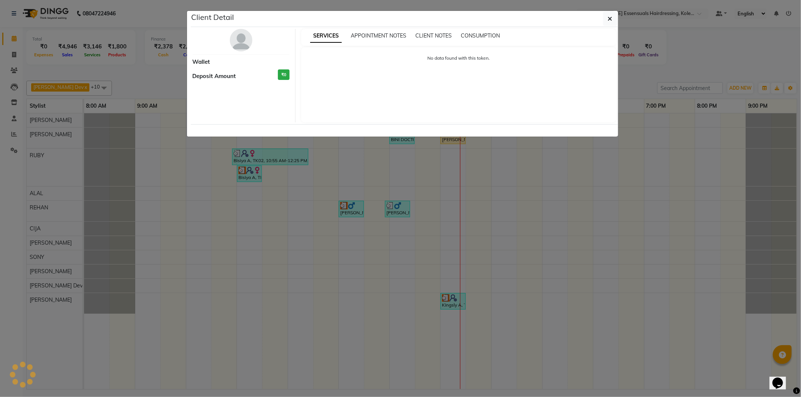
select select "3"
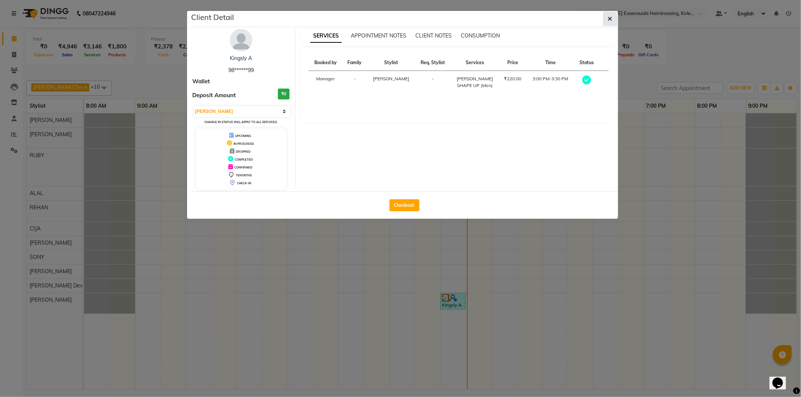
click at [613, 15] on button "button" at bounding box center [610, 19] width 14 height 14
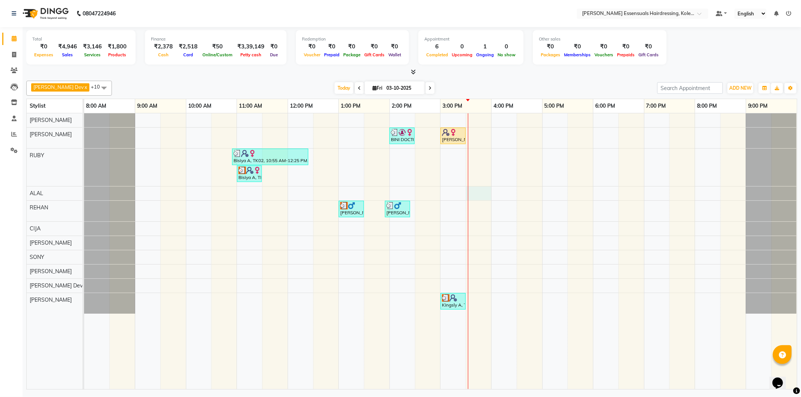
click at [482, 190] on div "BINI DOCTOR, TK04, 02:00 PM-02:30 PM, EYEBROWS THREADING Jimi J, TK06, 03:00 PM…" at bounding box center [440, 251] width 713 height 276
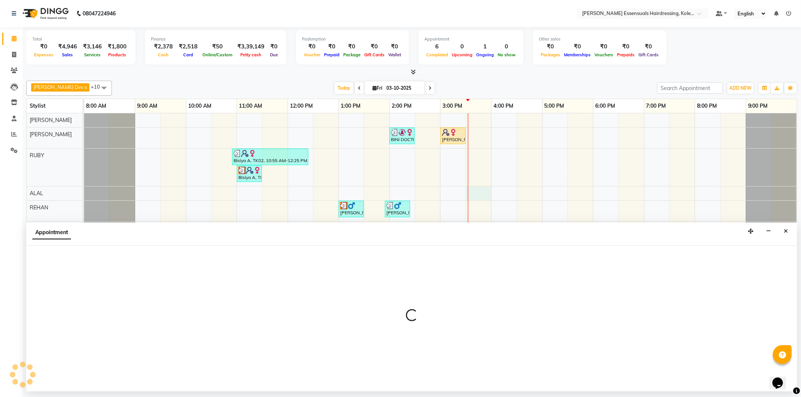
select select "79970"
select select "930"
select select "tentative"
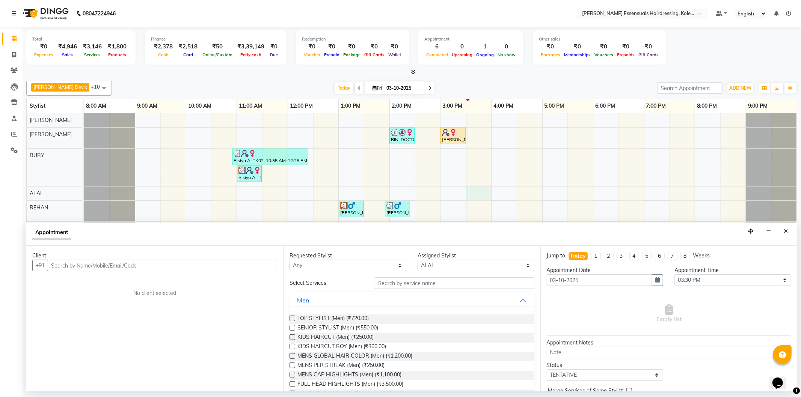
click at [208, 264] on input "text" at bounding box center [163, 266] width 230 height 12
click at [113, 278] on ngb-highlight "75******64" at bounding box center [128, 282] width 31 height 8
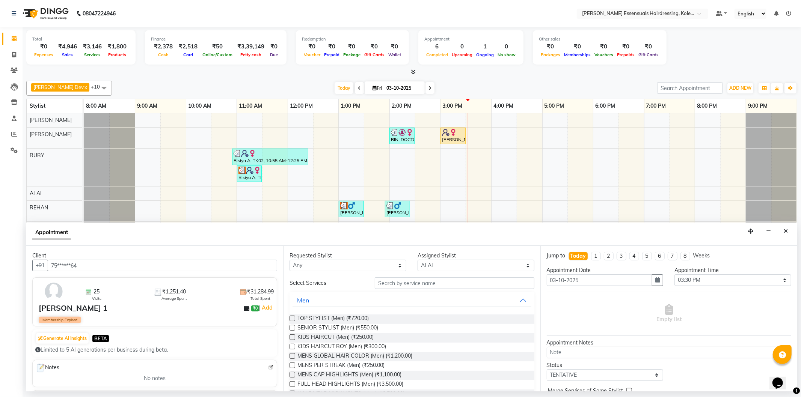
type input "75******64"
click at [403, 281] on input "text" at bounding box center [454, 284] width 159 height 12
type input "h"
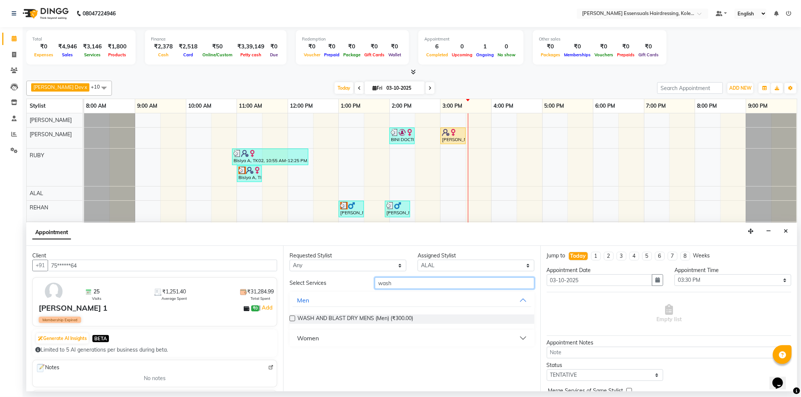
type input "wash"
click at [388, 333] on button "Women" at bounding box center [412, 339] width 239 height 14
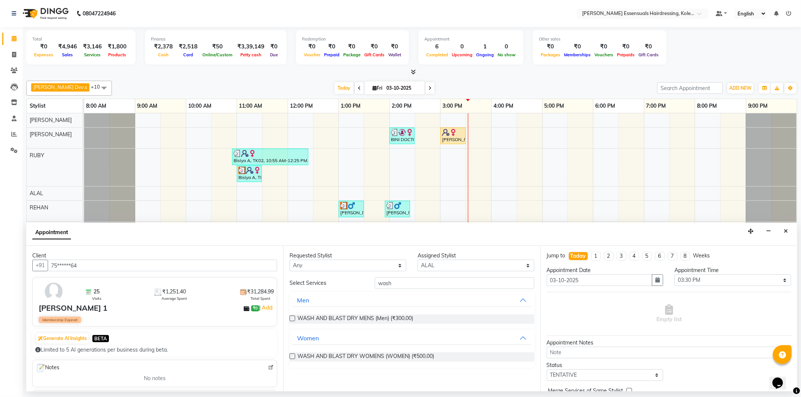
click at [292, 357] on label at bounding box center [293, 357] width 6 height 6
click at [292, 357] on input "checkbox" at bounding box center [292, 357] width 5 height 5
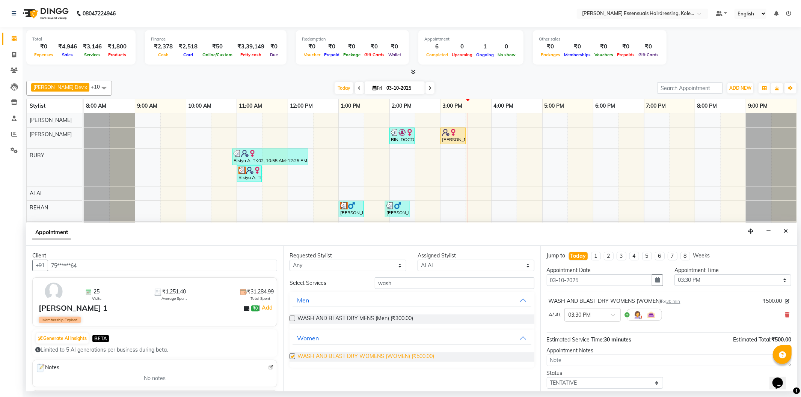
checkbox input "false"
click at [622, 381] on select "Select TENTATIVE CONFIRM CHECK-IN UPCOMING" at bounding box center [605, 383] width 117 height 12
select select "check-in"
click at [547, 377] on select "Select TENTATIVE CONFIRM CHECK-IN UPCOMING" at bounding box center [605, 383] width 117 height 12
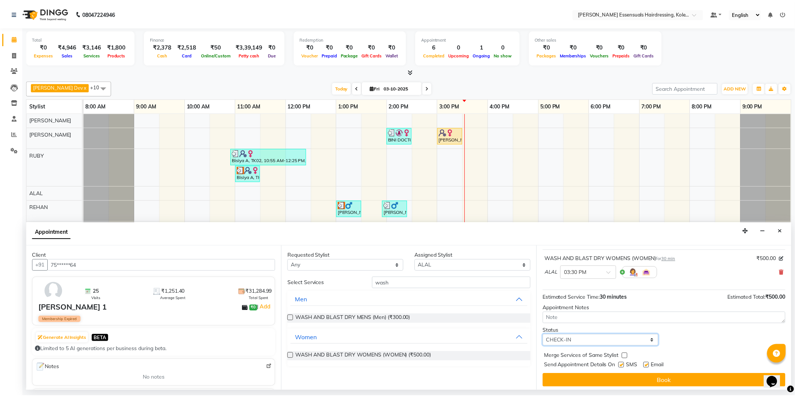
scroll to position [44, 0]
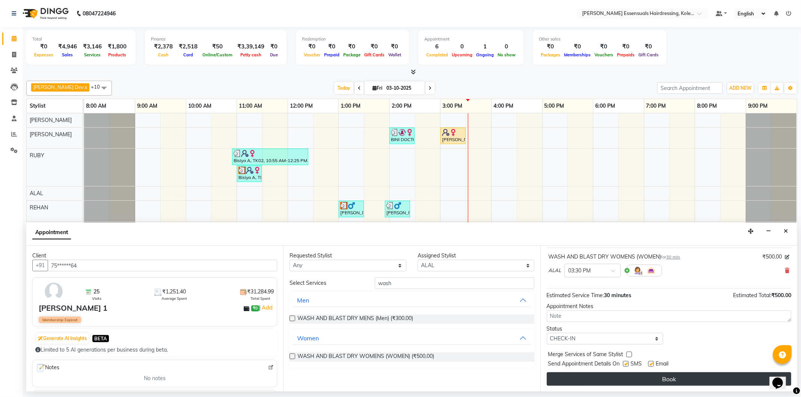
click at [600, 377] on button "Book" at bounding box center [669, 380] width 245 height 14
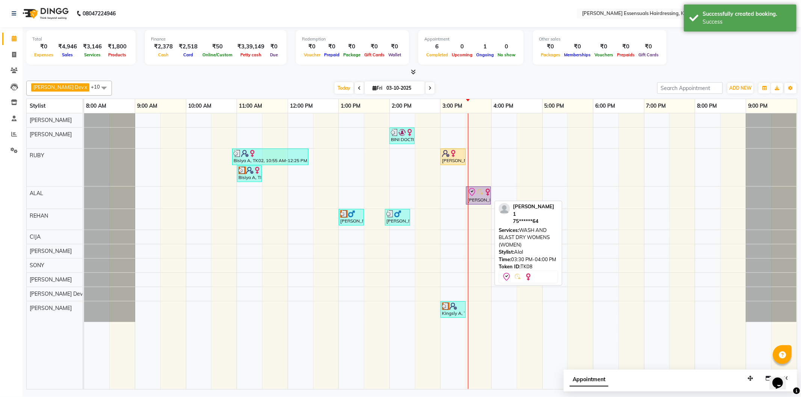
click at [471, 195] on icon at bounding box center [472, 192] width 9 height 9
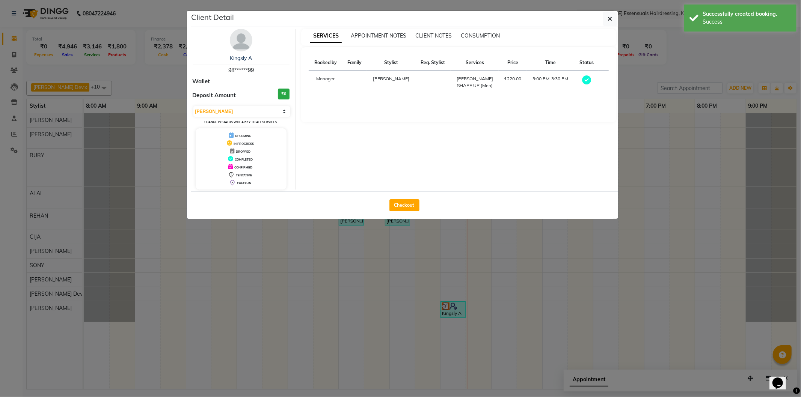
select select "8"
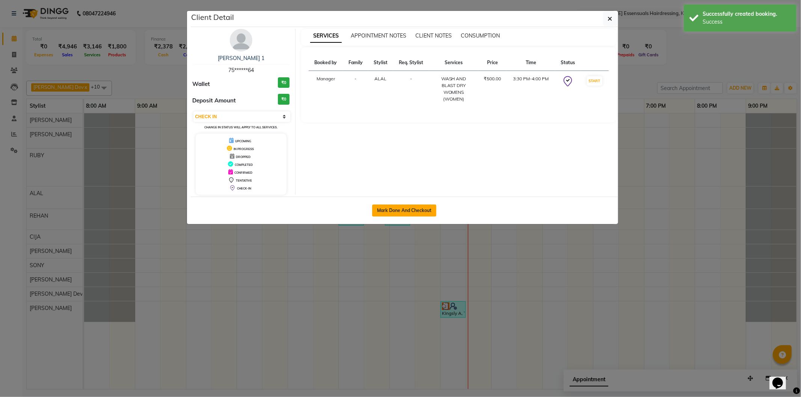
click at [432, 211] on button "Mark Done And Checkout" at bounding box center [404, 211] width 64 height 12
select select "service"
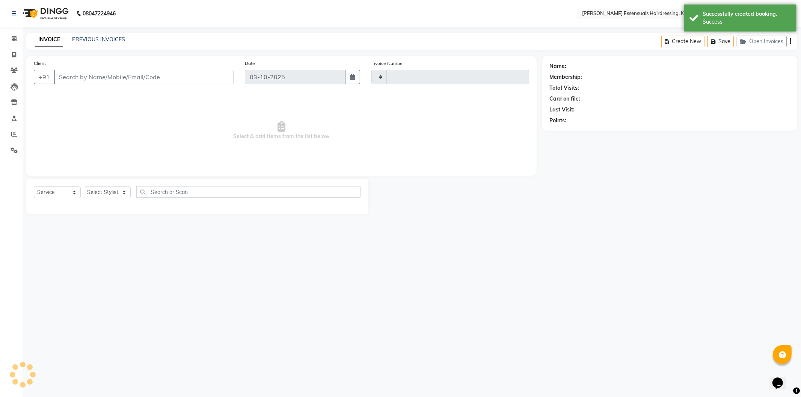
type input "1715"
select select "8281"
type input "75******64"
select select "79970"
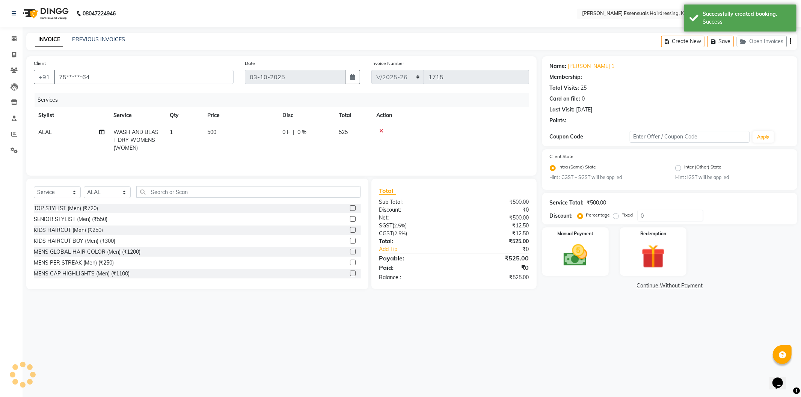
select select "1: Object"
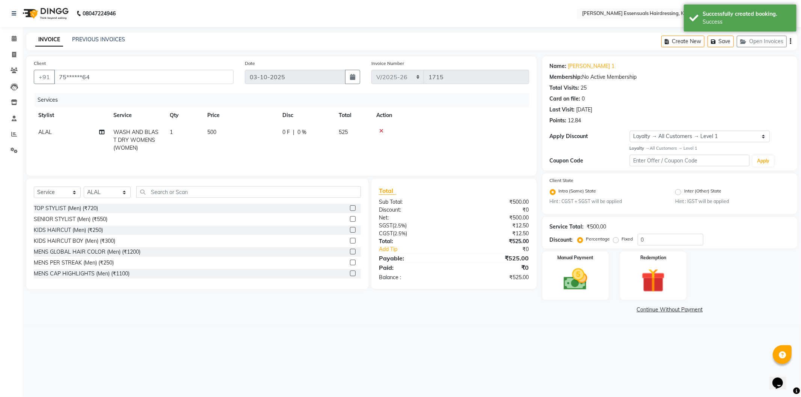
click at [216, 130] on span "500" at bounding box center [211, 132] width 9 height 7
select select "79970"
click at [260, 130] on input "500" at bounding box center [276, 134] width 66 height 12
type input "5"
type input "350"
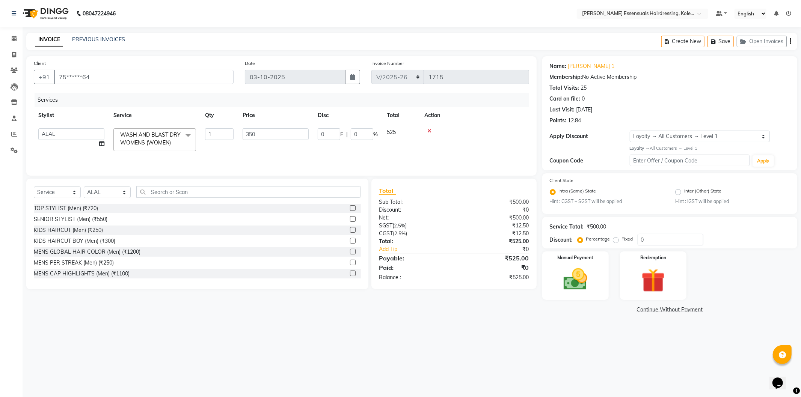
click at [488, 128] on div at bounding box center [474, 130] width 100 height 5
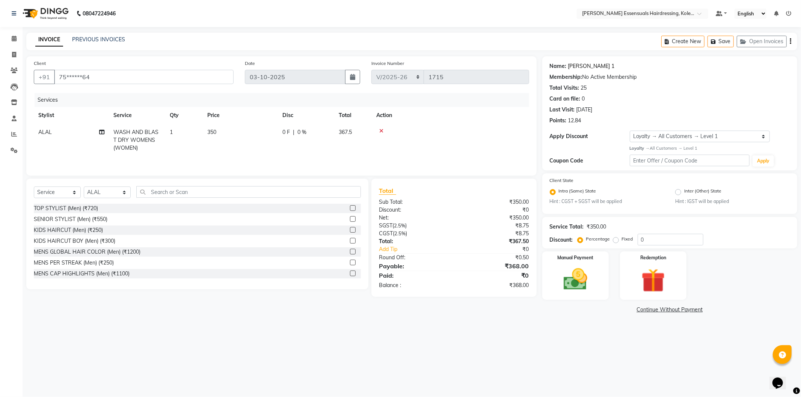
click at [580, 64] on link "[PERSON_NAME] 1" at bounding box center [591, 66] width 47 height 8
click at [717, 44] on icon "button" at bounding box center [715, 41] width 8 height 5
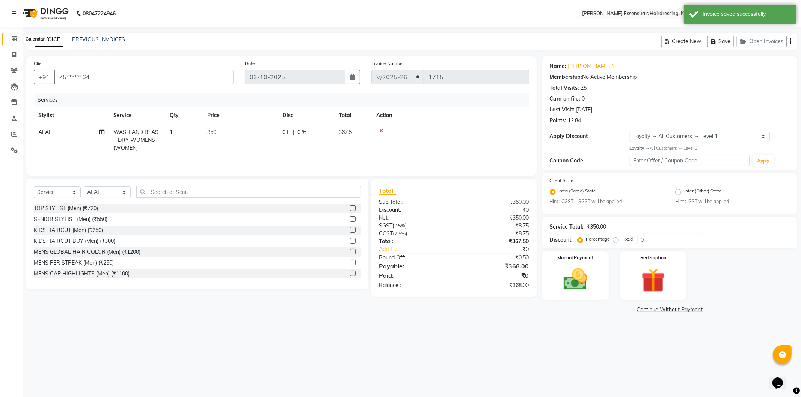
click at [14, 38] on icon at bounding box center [14, 39] width 5 height 6
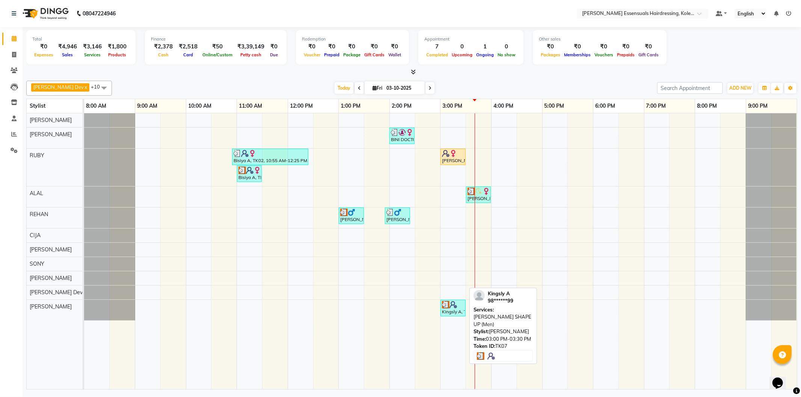
click at [456, 313] on div "Kingsly A, TK07, 03:00 PM-03:30 PM, BEARD SHAPE UP (Men)" at bounding box center [453, 308] width 24 height 14
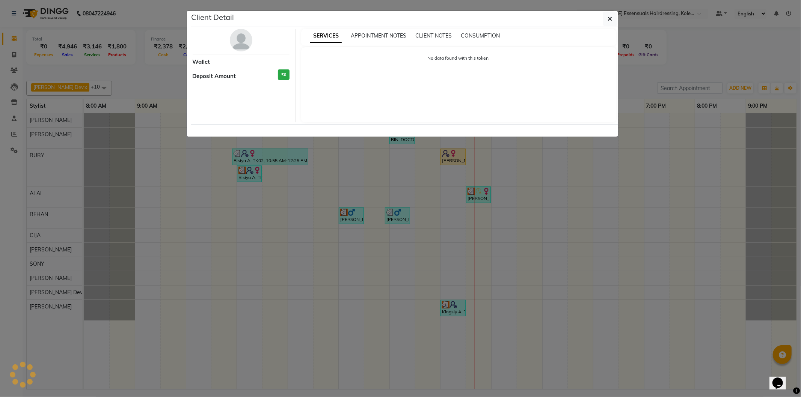
select select "3"
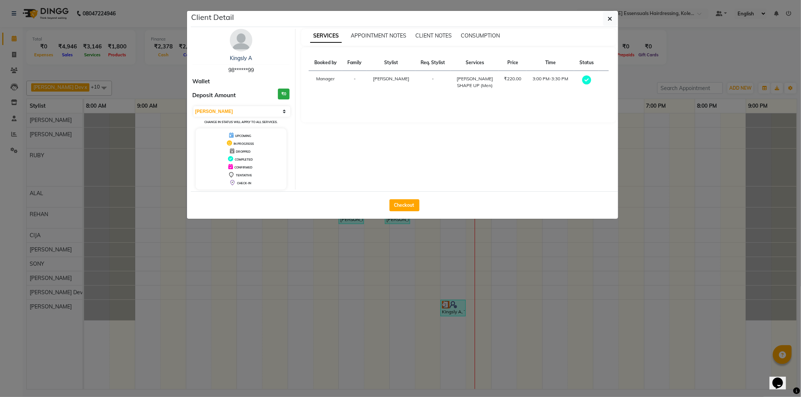
click at [400, 214] on div "Checkout" at bounding box center [404, 205] width 427 height 27
click at [399, 209] on button "Checkout" at bounding box center [405, 205] width 30 height 12
select select "service"
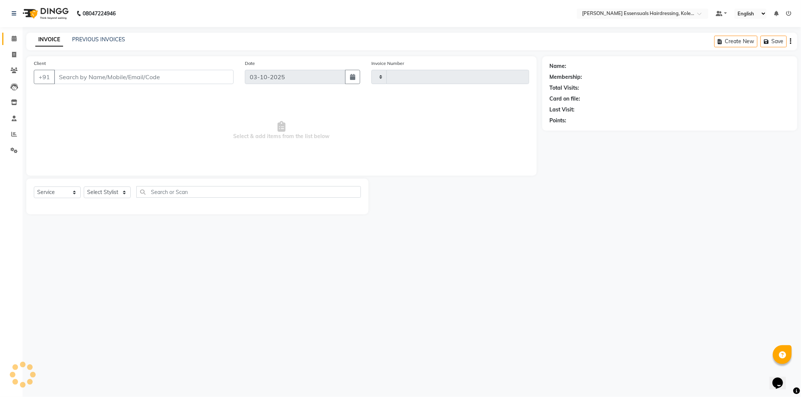
type input "1715"
select select "8281"
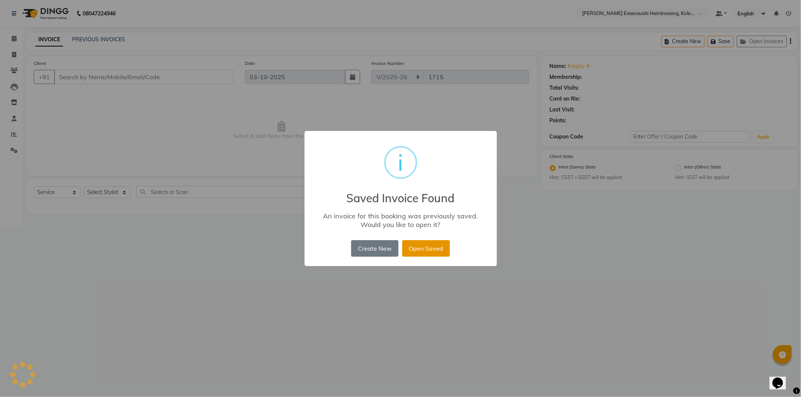
click at [434, 249] on button "Open Saved" at bounding box center [426, 248] width 48 height 17
type input "98******99"
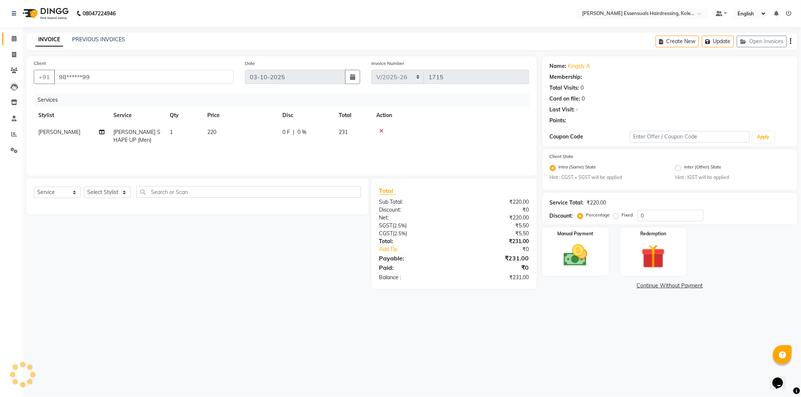
select select "1: Object"
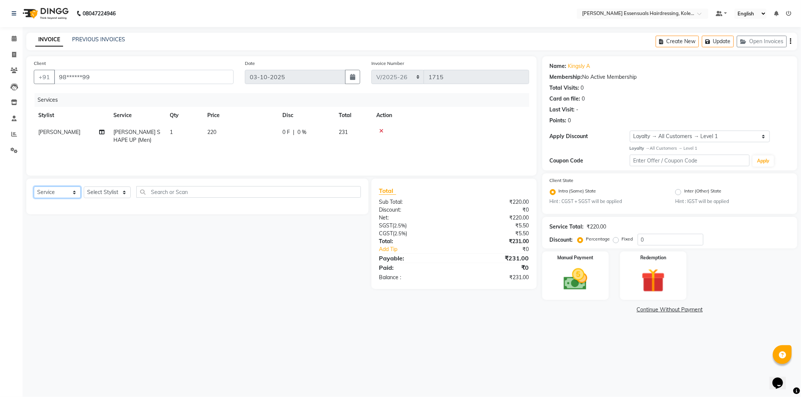
click at [61, 190] on select "Select Service Product Membership Package Voucher Prepaid Gift Card" at bounding box center [57, 193] width 47 height 12
click at [60, 191] on select "Select Service Product Membership Package Voucher Prepaid Gift Card" at bounding box center [57, 193] width 47 height 12
click at [99, 195] on select "Select Stylist Admin ALAL Anagha Dev ATHIRA BIDHYA Bindya Accountant CIJA FAIZA…" at bounding box center [107, 193] width 47 height 12
select select "84232"
click at [84, 187] on select "Select Stylist Admin ALAL Anagha Dev ATHIRA BIDHYA Bindya Accountant CIJA FAIZA…" at bounding box center [107, 193] width 47 height 12
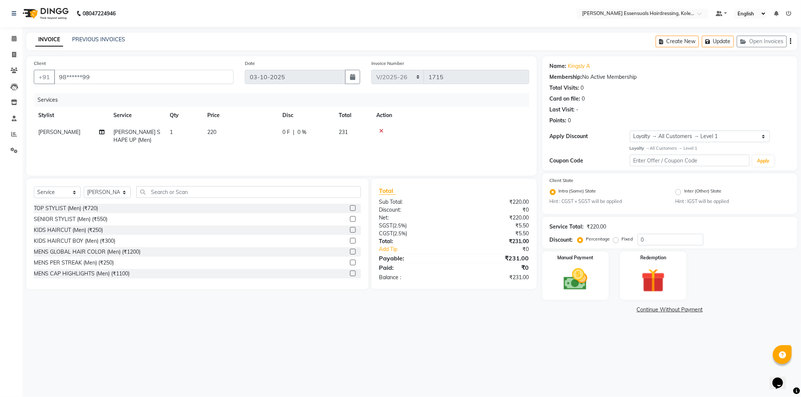
click at [160, 184] on div "Select Service Product Membership Package Voucher Prepaid Gift Card Select Styl…" at bounding box center [197, 234] width 342 height 111
click at [162, 189] on input "text" at bounding box center [248, 192] width 225 height 12
type input "clea"
click at [350, 230] on label at bounding box center [353, 230] width 6 height 6
click at [350, 230] on input "checkbox" at bounding box center [352, 230] width 5 height 5
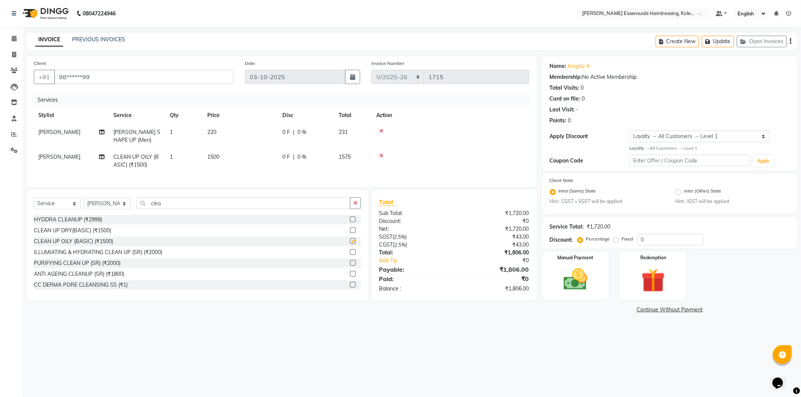
checkbox input "false"
click at [725, 36] on button "Update" at bounding box center [718, 42] width 32 height 12
click at [711, 35] on div "Create New Update Open Invoices" at bounding box center [727, 42] width 142 height 18
click at [710, 39] on icon "button" at bounding box center [709, 41] width 8 height 5
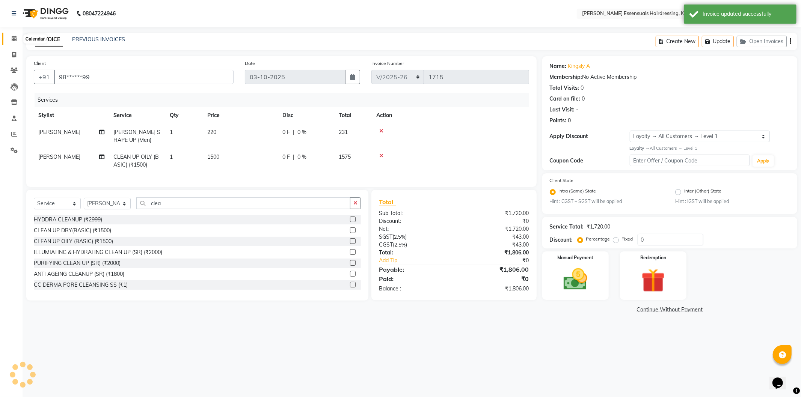
click at [14, 41] on icon at bounding box center [14, 39] width 5 height 6
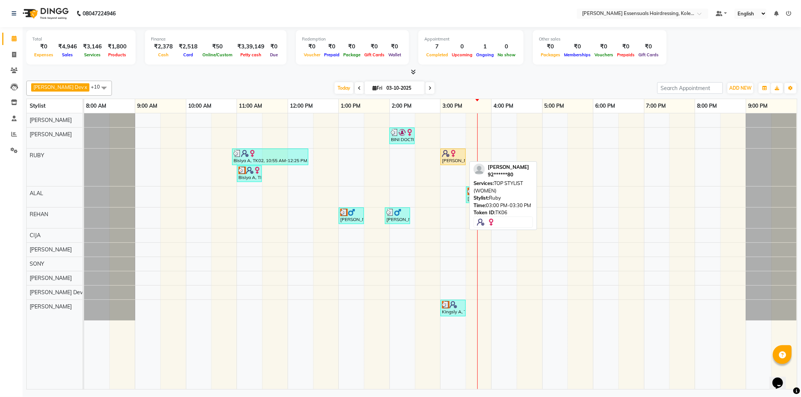
click at [451, 160] on div "Jimi J, TK06, 03:00 PM-03:30 PM, TOP STYLIST (WOMEN)" at bounding box center [453, 157] width 24 height 14
select select "1"
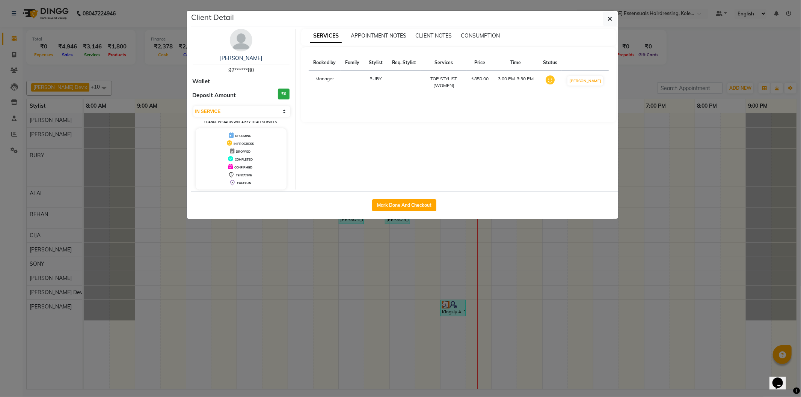
click at [401, 214] on div "Mark Done And Checkout" at bounding box center [404, 205] width 427 height 27
click at [401, 207] on button "Mark Done And Checkout" at bounding box center [404, 205] width 64 height 12
select select "8281"
select select "service"
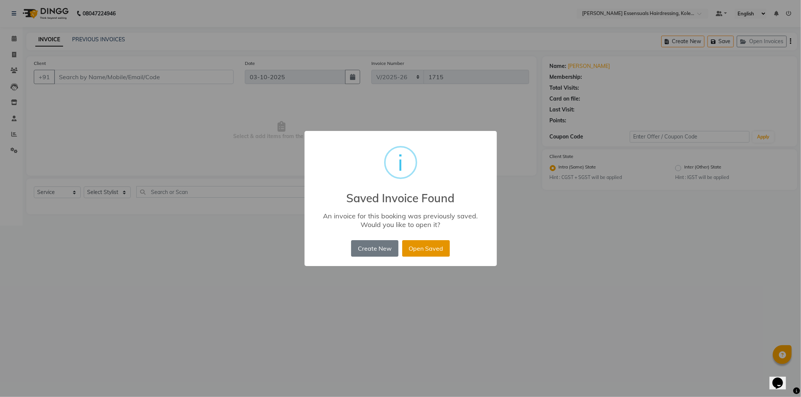
click at [441, 246] on button "Open Saved" at bounding box center [426, 248] width 48 height 17
type input "92******80"
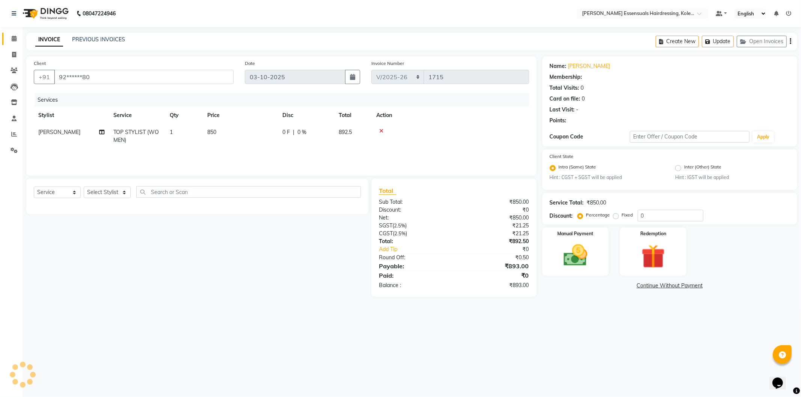
select select "1: Object"
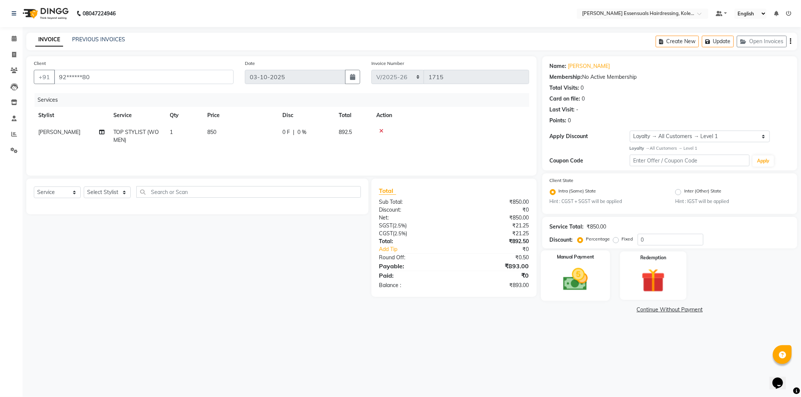
click at [580, 271] on img at bounding box center [576, 280] width 40 height 29
click at [638, 310] on span "UPI" at bounding box center [641, 310] width 12 height 9
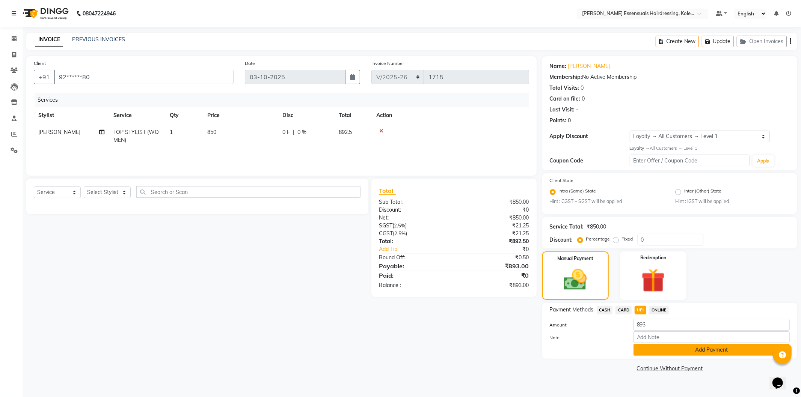
click at [662, 356] on button "Add Payment" at bounding box center [712, 350] width 156 height 12
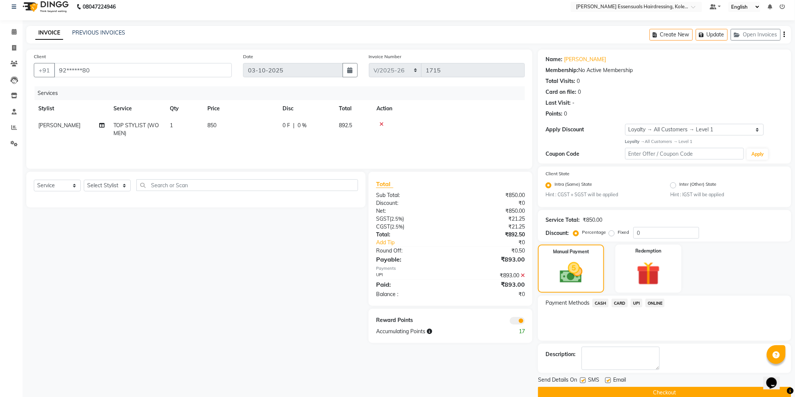
scroll to position [19, 0]
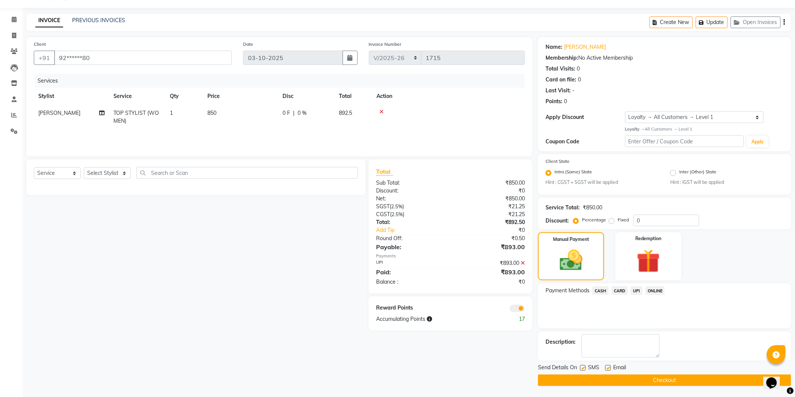
click at [662, 382] on button "Checkout" at bounding box center [664, 381] width 253 height 12
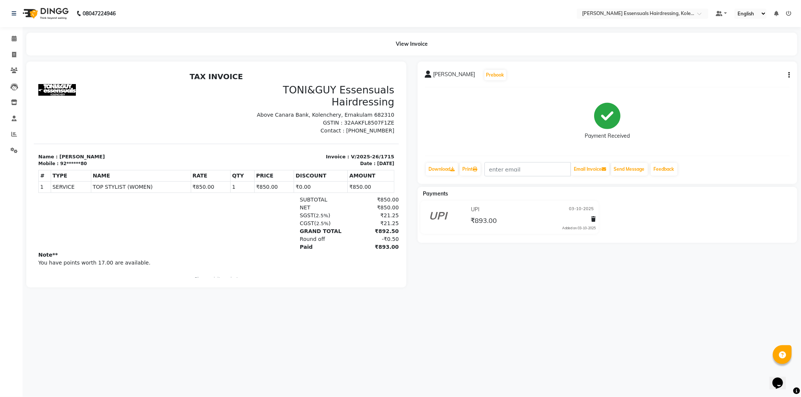
click at [12, 45] on li "Calendar" at bounding box center [11, 39] width 23 height 16
click at [12, 38] on icon at bounding box center [14, 39] width 5 height 6
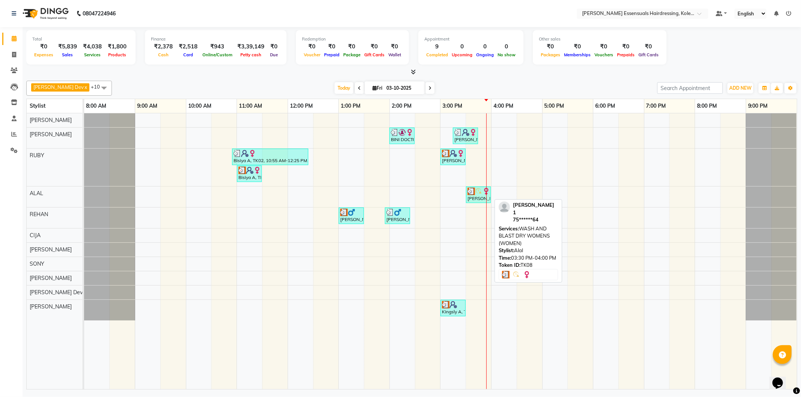
click at [468, 190] on img at bounding box center [472, 192] width 8 height 8
select select "3"
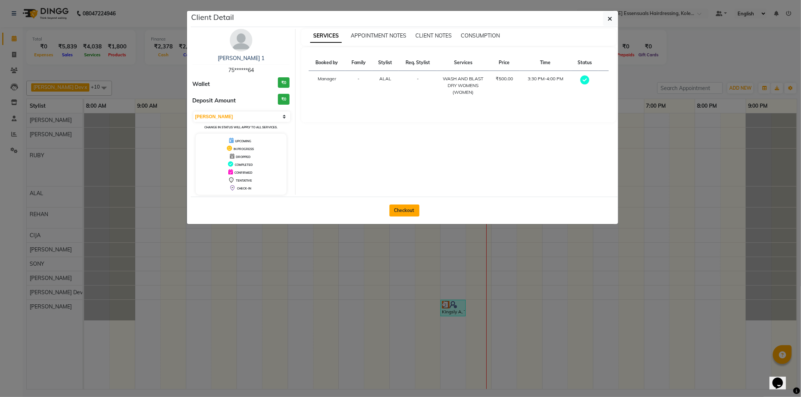
click at [400, 208] on button "Checkout" at bounding box center [405, 211] width 30 height 12
select select "service"
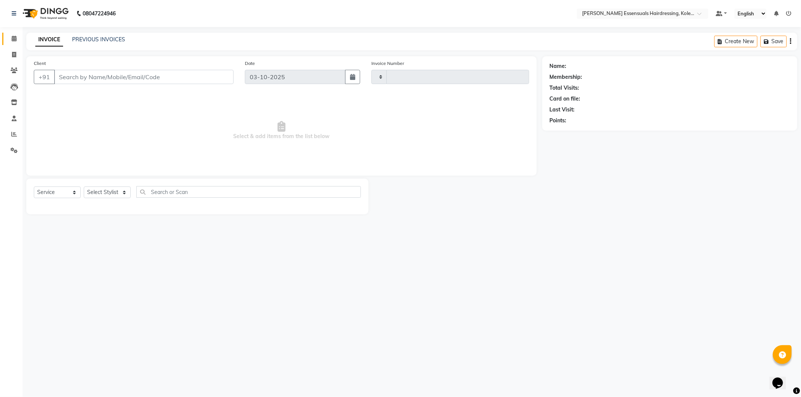
type input "1716"
select select "8281"
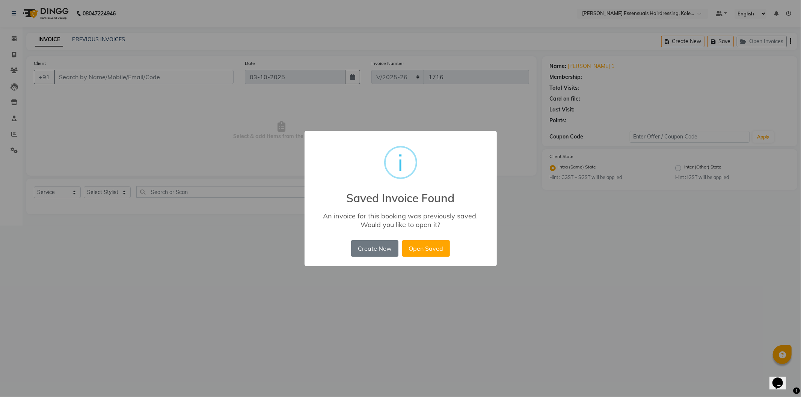
click at [442, 239] on div "× i Saved Invoice Found An invoice for this booking was previously saved. Would…" at bounding box center [401, 199] width 192 height 136
click at [436, 250] on button "Open Saved" at bounding box center [426, 248] width 48 height 17
type input "75******64"
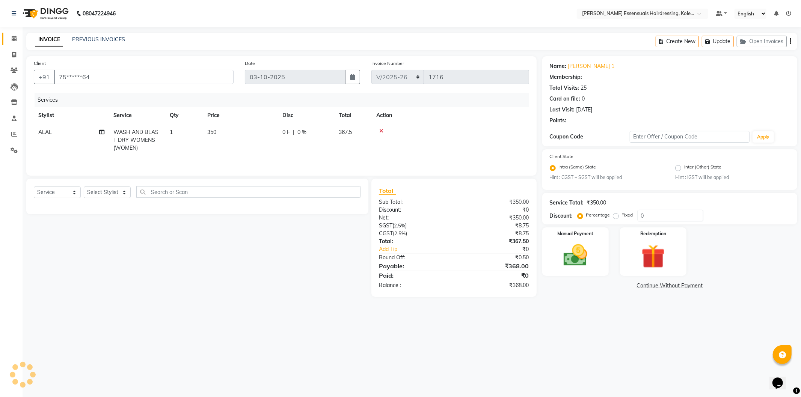
select select "1: Object"
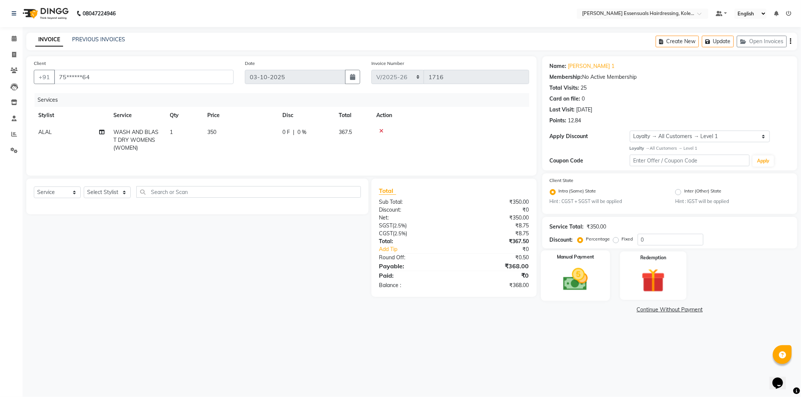
click at [581, 287] on img at bounding box center [576, 280] width 40 height 29
click at [640, 310] on span "UPI" at bounding box center [641, 310] width 12 height 9
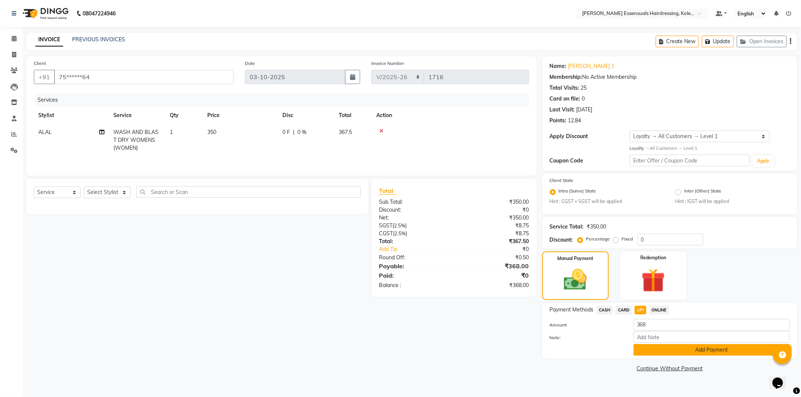
click at [672, 348] on button "Add Payment" at bounding box center [712, 350] width 156 height 12
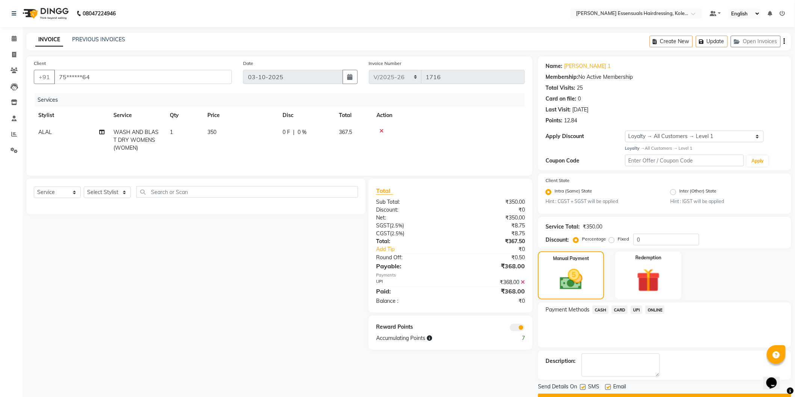
scroll to position [19, 0]
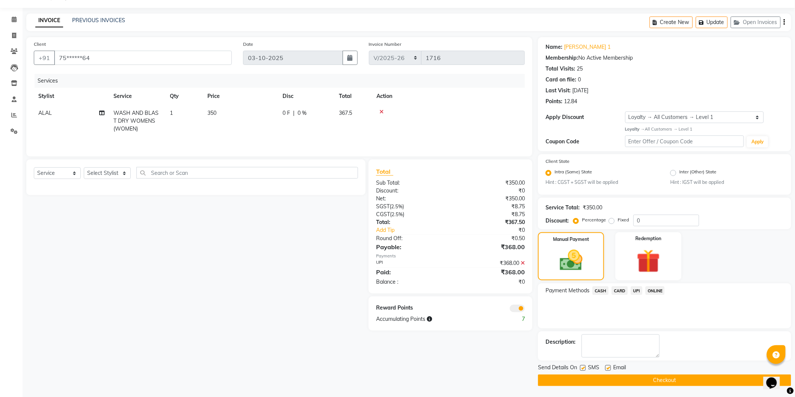
click at [658, 379] on button "Checkout" at bounding box center [664, 381] width 253 height 12
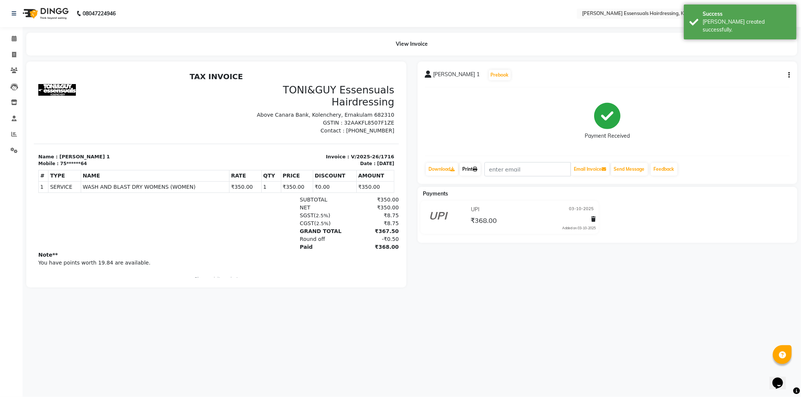
click at [474, 172] on link "Print" at bounding box center [470, 169] width 21 height 13
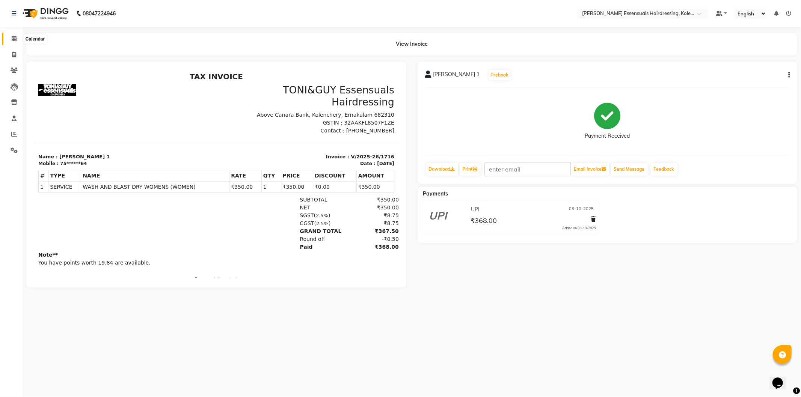
click at [14, 36] on icon at bounding box center [14, 39] width 5 height 6
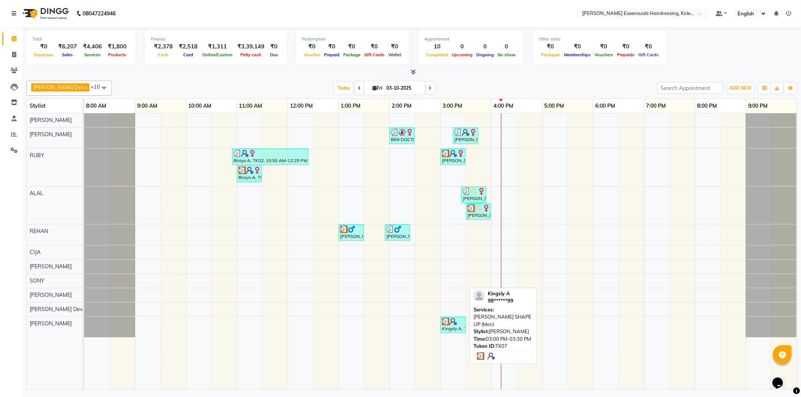
click at [456, 329] on div "Kingsly A, TK07, 03:00 PM-03:30 PM, BEARD SHAPE UP (Men)" at bounding box center [453, 325] width 24 height 14
select select "3"
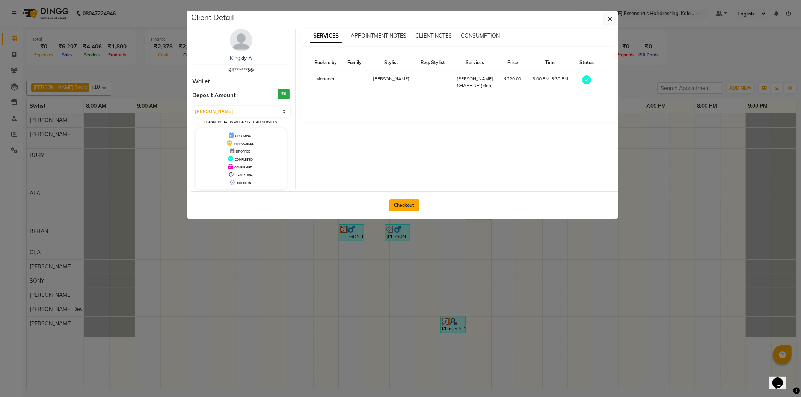
click at [408, 203] on button "Checkout" at bounding box center [405, 205] width 30 height 12
select select "service"
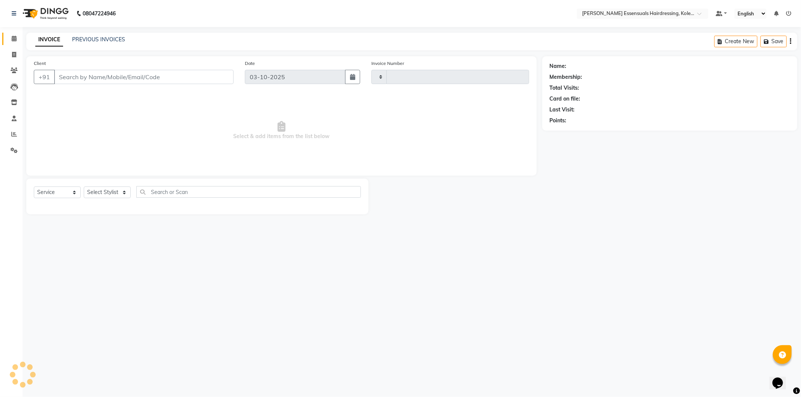
type input "1717"
select select "8281"
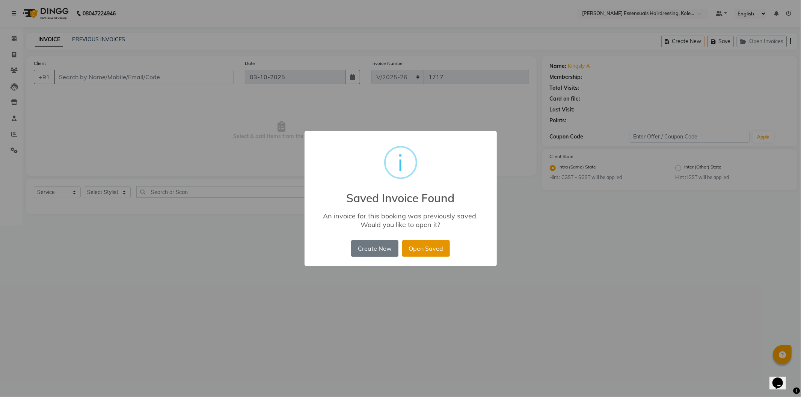
click at [436, 246] on button "Open Saved" at bounding box center [426, 248] width 48 height 17
type input "98******99"
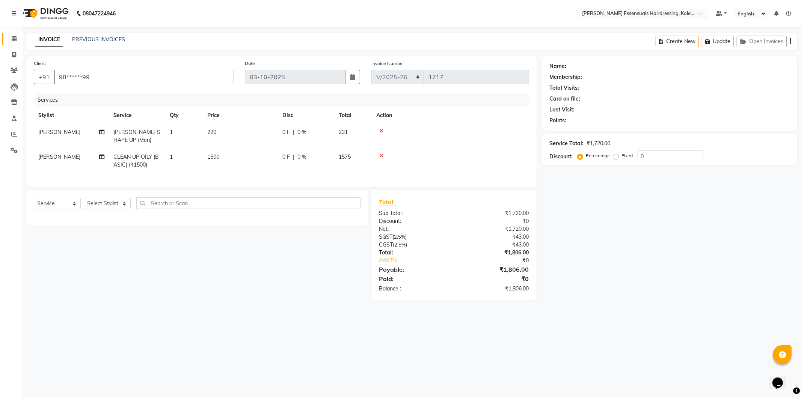
select select "1: Object"
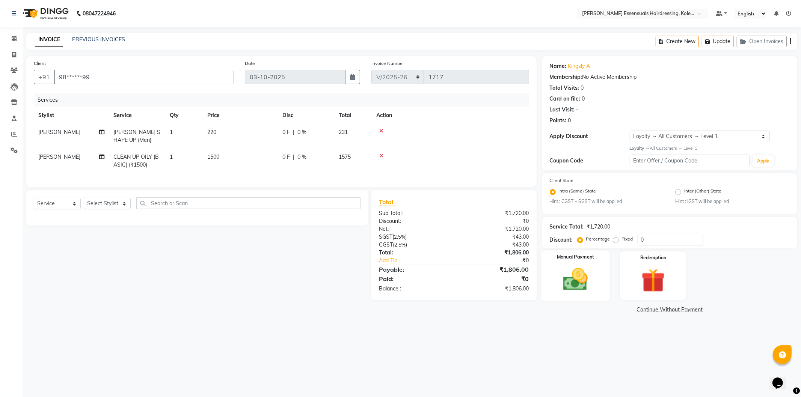
click at [590, 271] on img at bounding box center [576, 280] width 40 height 29
click at [639, 308] on span "UPI" at bounding box center [641, 310] width 12 height 9
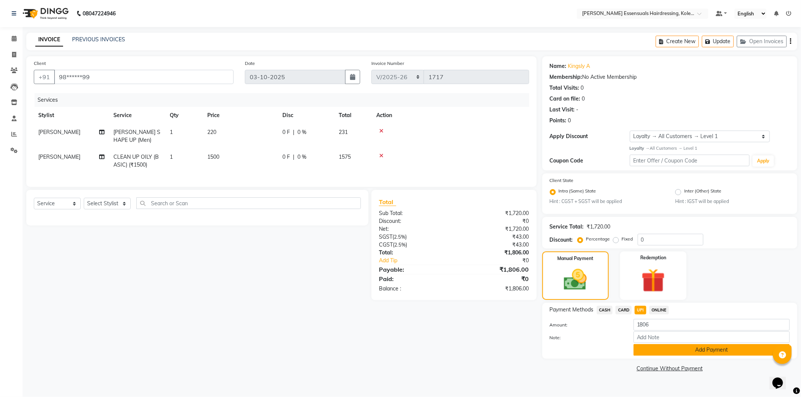
click at [643, 350] on button "Add Payment" at bounding box center [712, 350] width 156 height 12
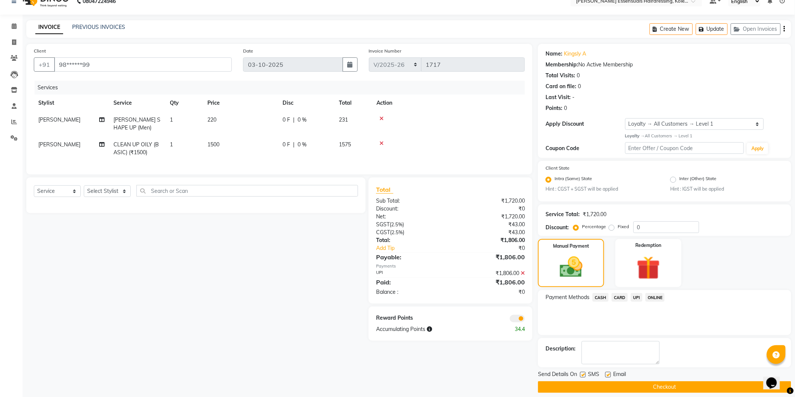
scroll to position [19, 0]
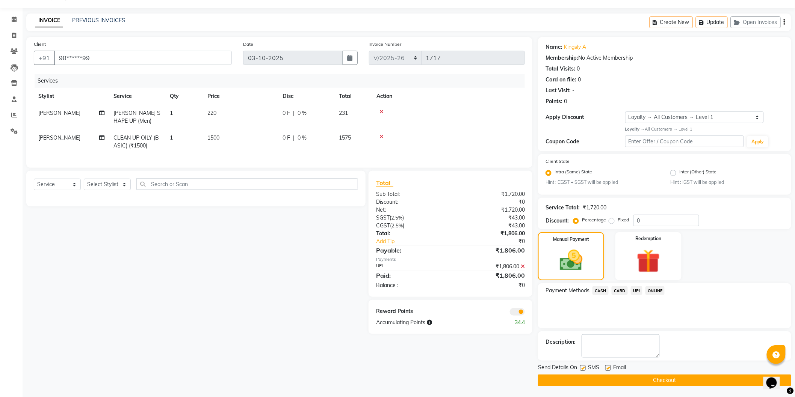
click at [635, 376] on button "Checkout" at bounding box center [664, 381] width 253 height 12
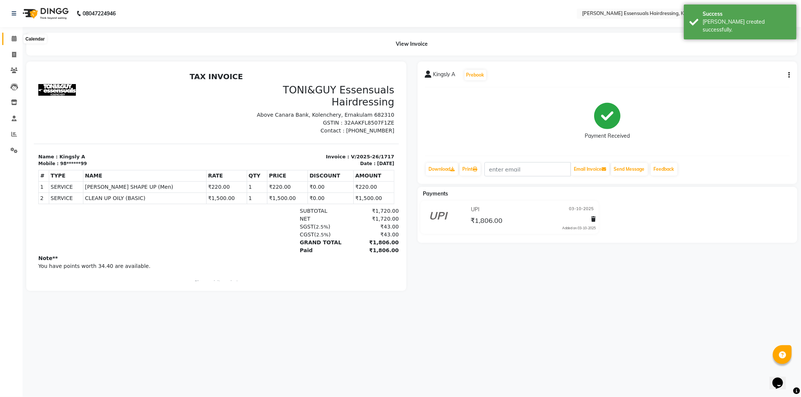
click at [14, 40] on icon at bounding box center [14, 39] width 5 height 6
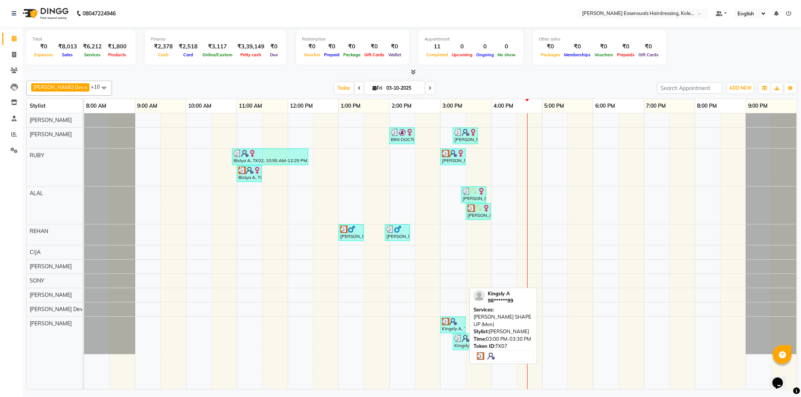
click at [453, 326] on div "Kingsly A, TK07, 03:00 PM-03:30 PM, BEARD SHAPE UP (Men)" at bounding box center [453, 325] width 24 height 14
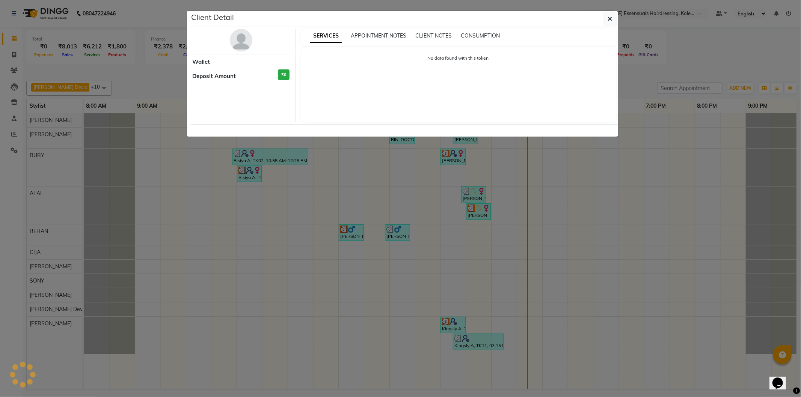
select select "3"
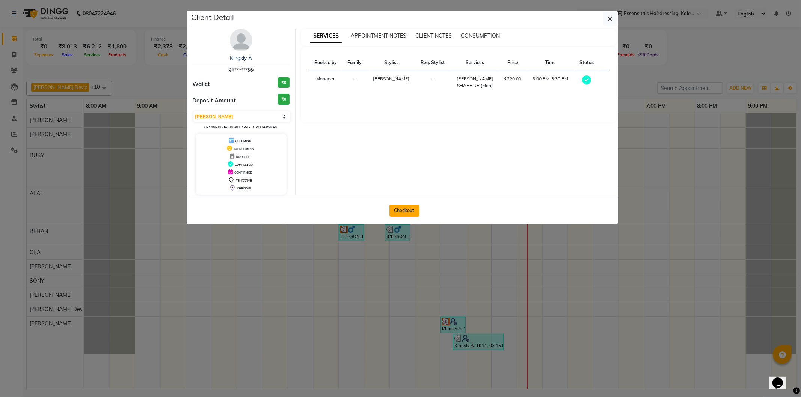
click at [412, 212] on button "Checkout" at bounding box center [405, 211] width 30 height 12
select select "service"
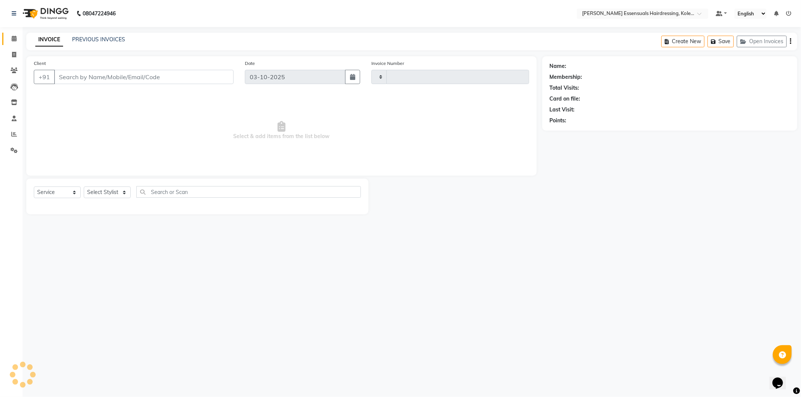
type input "1718"
select select "8281"
type input "98******99"
select select "84232"
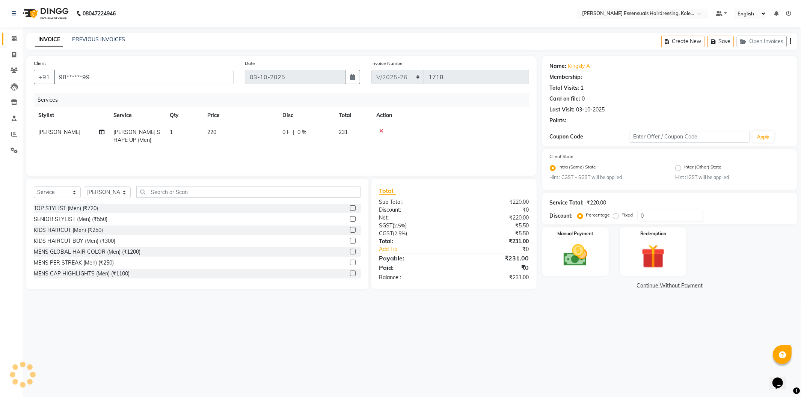
select select "1: Object"
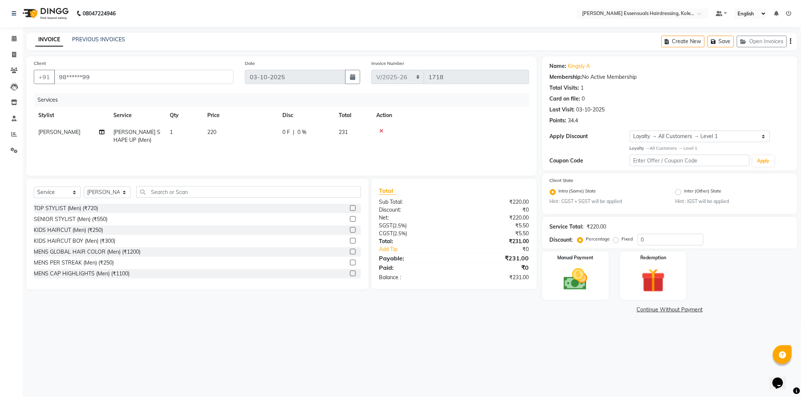
click at [8, 32] on li "Calendar" at bounding box center [11, 39] width 23 height 16
click at [9, 40] on span at bounding box center [14, 39] width 13 height 9
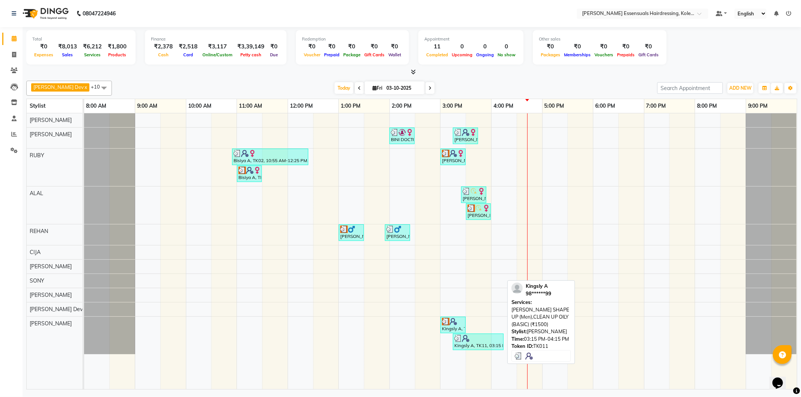
click at [487, 340] on div at bounding box center [478, 339] width 48 height 8
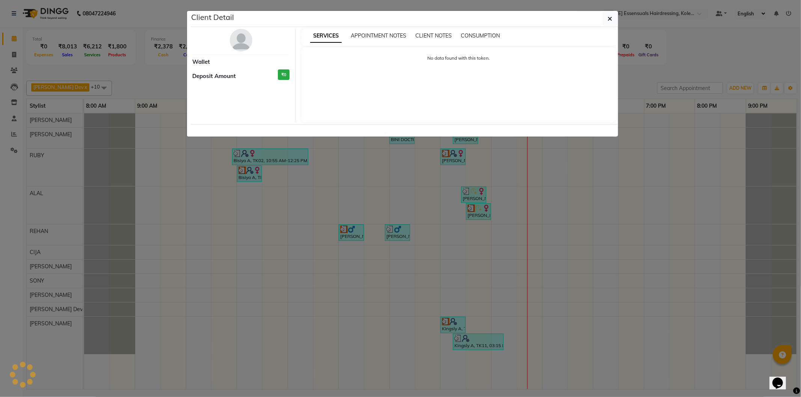
select select "3"
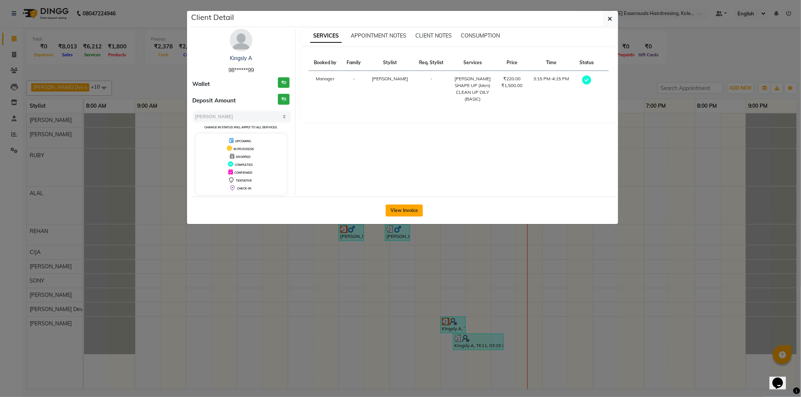
click at [411, 206] on button "View Invoice" at bounding box center [404, 211] width 37 height 12
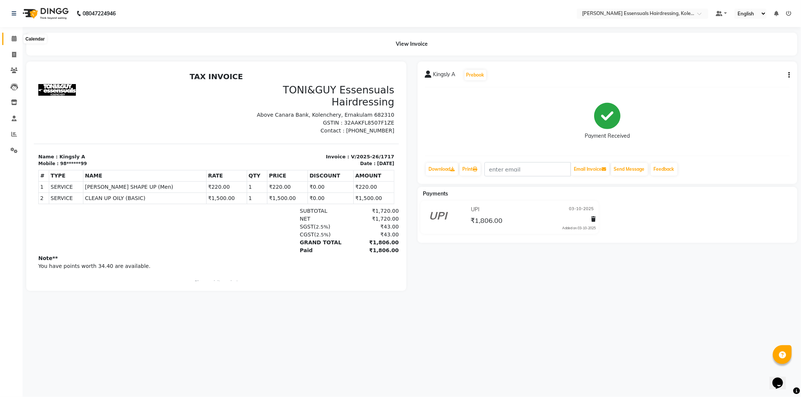
click at [15, 36] on icon at bounding box center [14, 39] width 5 height 6
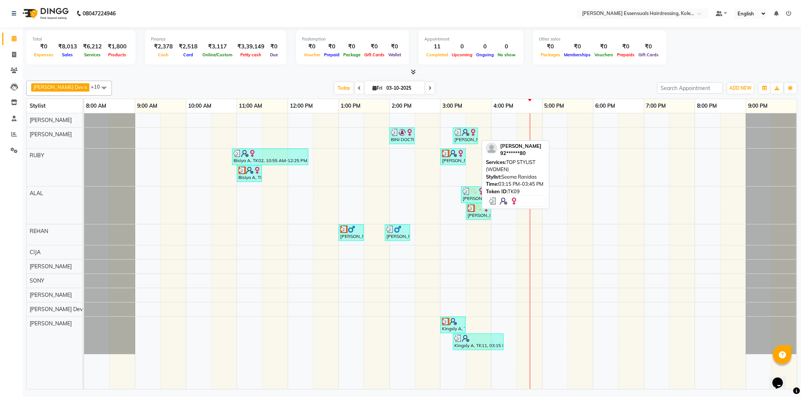
click at [462, 137] on div "Jimi J, TK09, 03:15 PM-03:45 PM, TOP STYLIST (WOMEN)" at bounding box center [466, 136] width 24 height 14
select select "3"
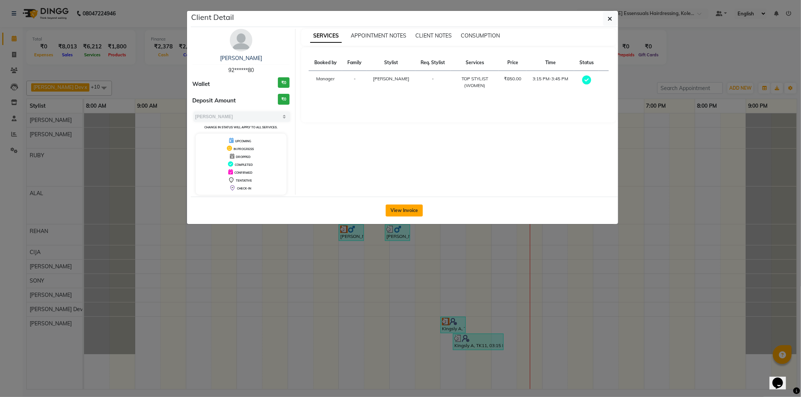
click at [410, 210] on button "View Invoice" at bounding box center [404, 211] width 37 height 12
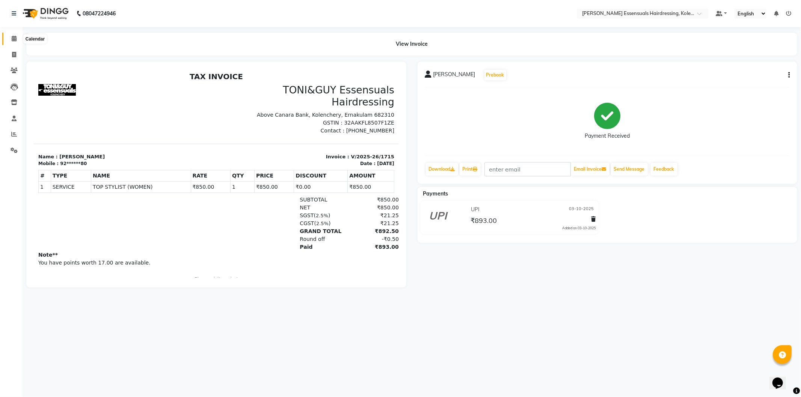
click at [11, 37] on span at bounding box center [14, 39] width 13 height 9
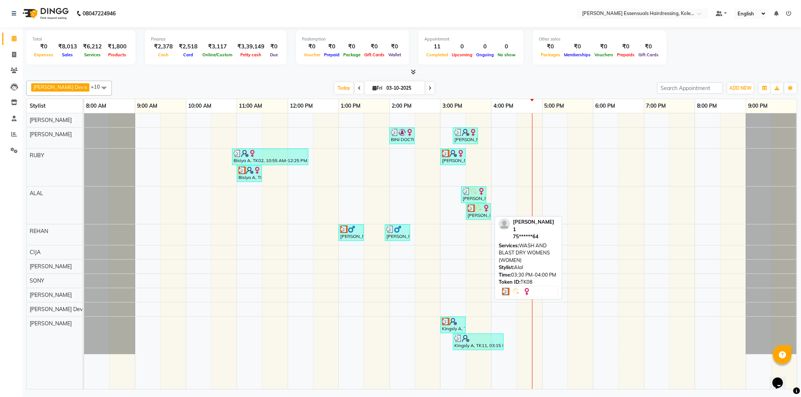
click at [474, 213] on div "Sumitha 1, TK08, 03:30 PM-04:00 PM, WASH AND BLAST DRY WOMENS (WOMEN)" at bounding box center [478, 212] width 23 height 14
select select "3"
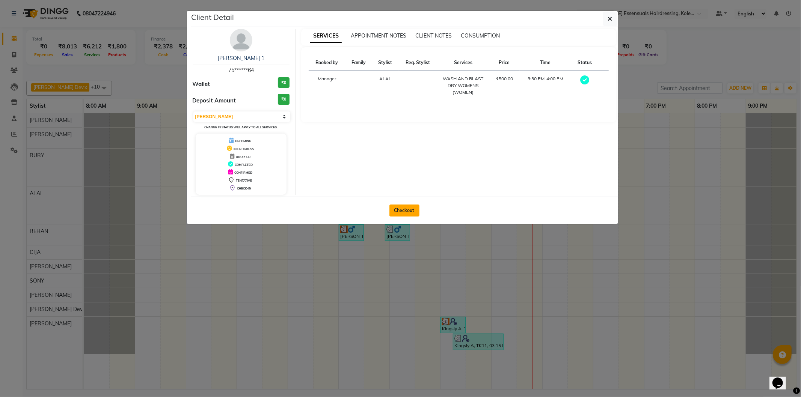
click at [411, 205] on button "Checkout" at bounding box center [405, 211] width 30 height 12
select select "service"
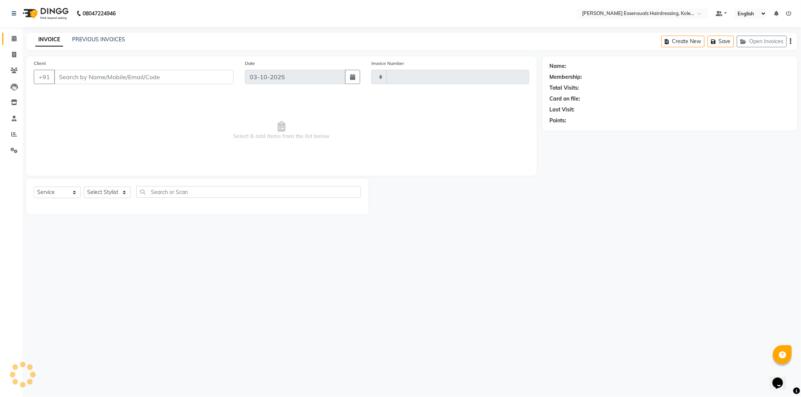
type input "1718"
select select "8281"
type input "75******64"
select select "79970"
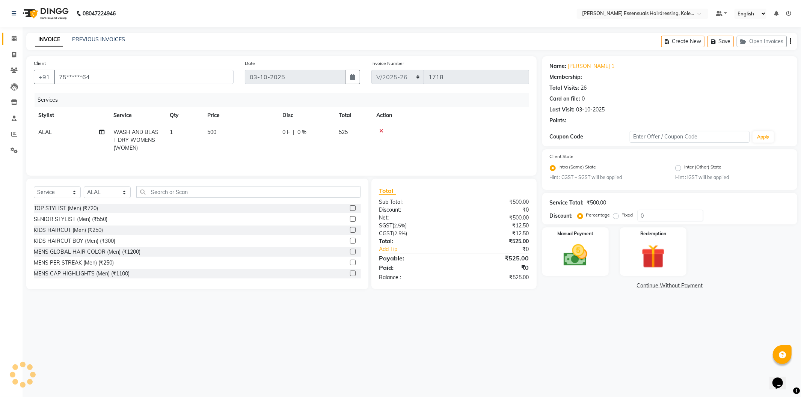
select select "1: Object"
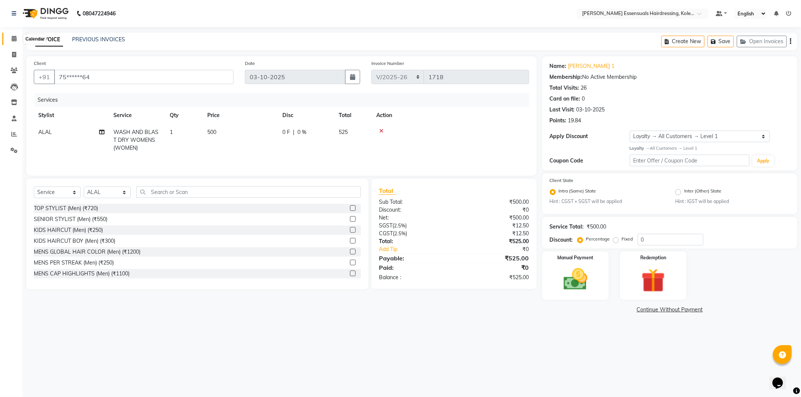
click at [17, 38] on span at bounding box center [14, 39] width 13 height 9
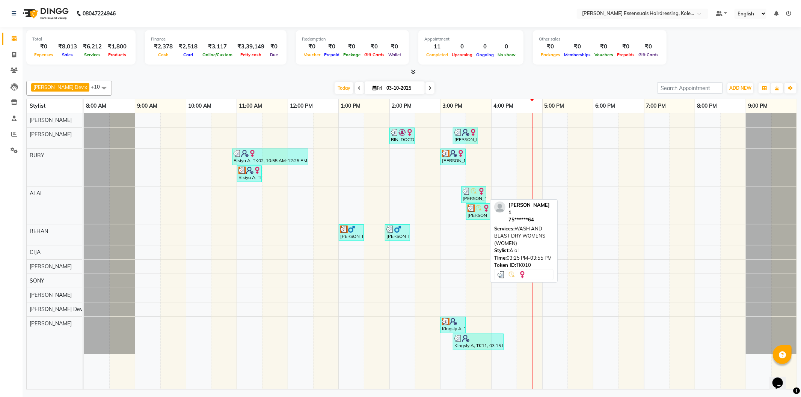
click at [462, 197] on div "Sumitha 1, TK10, 03:25 PM-03:55 PM, WASH AND BLAST DRY WOMENS (WOMEN)" at bounding box center [474, 195] width 24 height 14
select select "3"
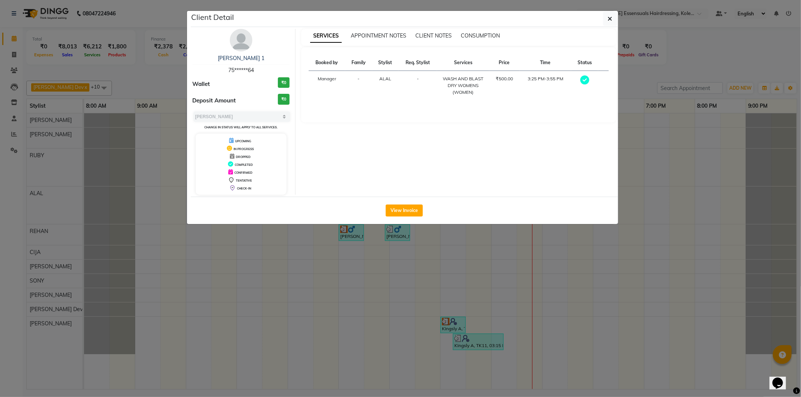
click at [420, 199] on div "View Invoice" at bounding box center [404, 210] width 427 height 27
click at [411, 210] on button "View Invoice" at bounding box center [404, 211] width 37 height 12
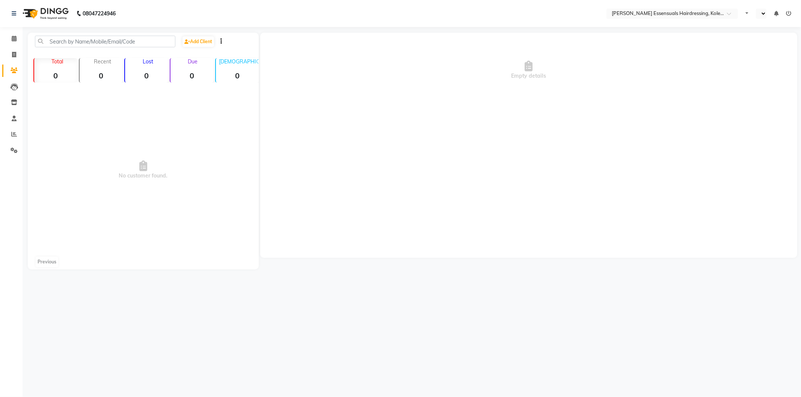
select select "en"
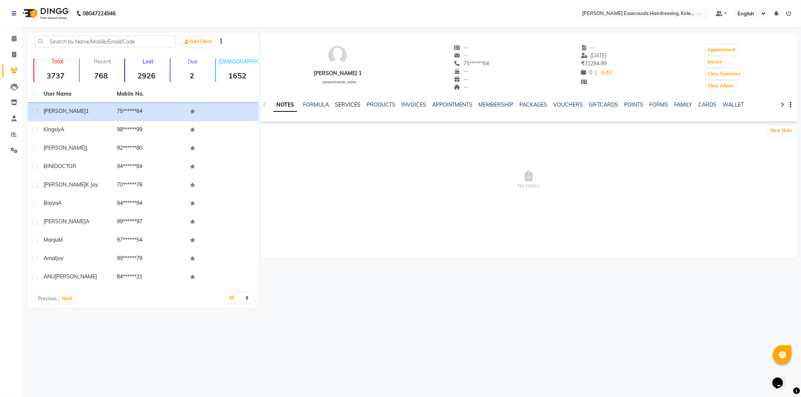
click at [344, 106] on link "SERVICES" at bounding box center [348, 104] width 26 height 7
